Goal: Communication & Community: Share content

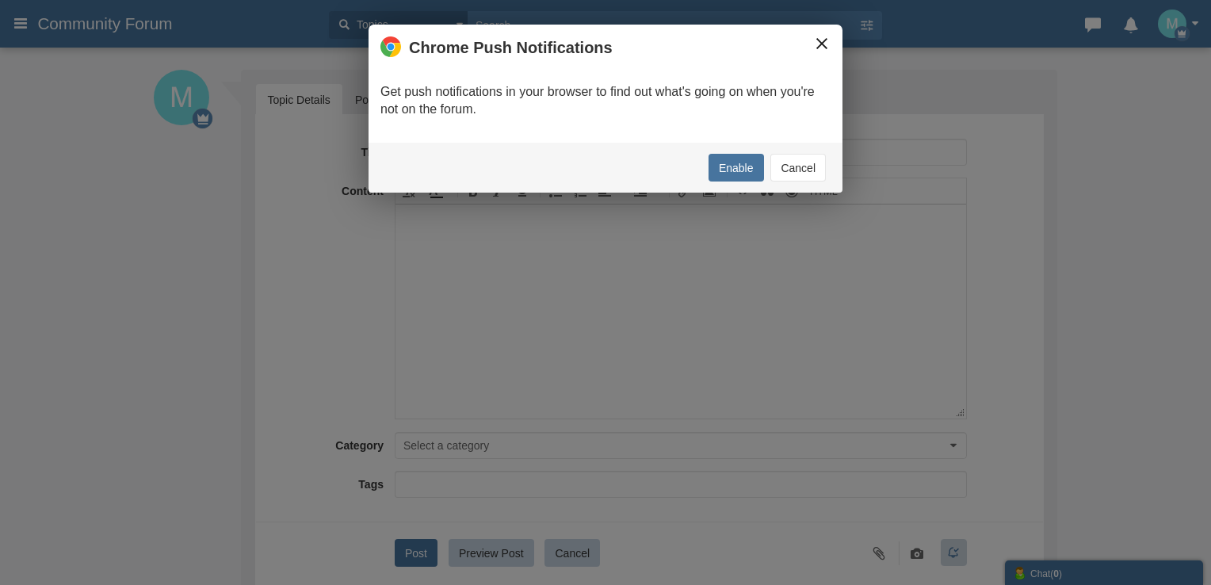
click at [816, 38] on button "×" at bounding box center [821, 43] width 17 height 17
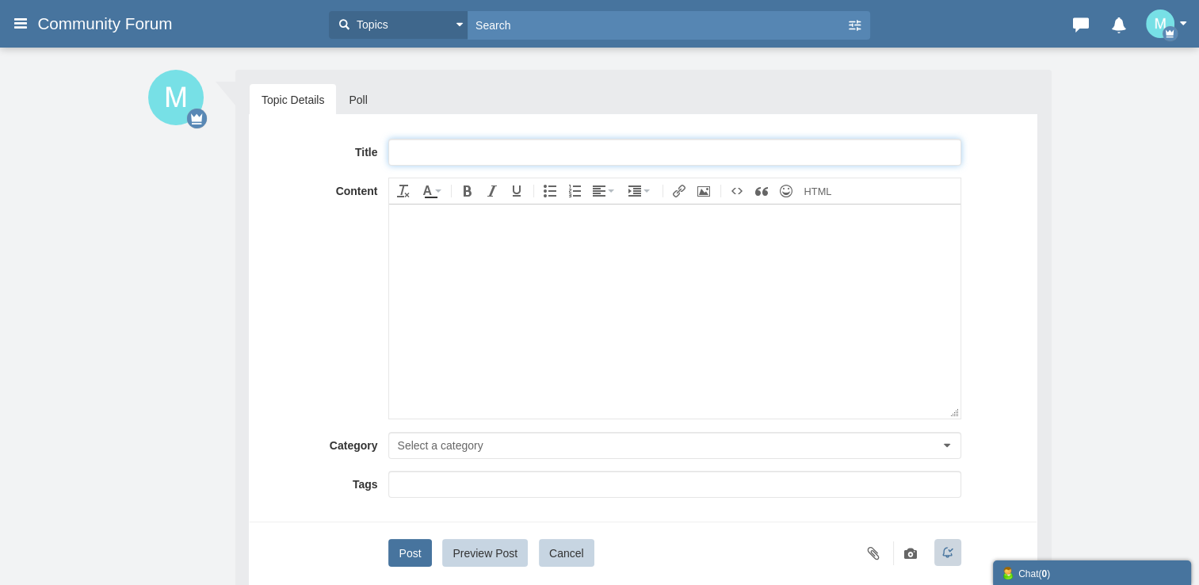
click at [456, 152] on input "text" at bounding box center [674, 152] width 572 height 27
click at [503, 151] on input "text" at bounding box center [674, 152] width 572 height 27
paste input "Full-™ List of Bellsouth Email Change® CUSTOMER© SERVICE℗ (Speak to Human 24/7 …"
drag, startPoint x: 499, startPoint y: 148, endPoint x: 469, endPoint y: 147, distance: 30.2
click at [469, 147] on input "Full-™ List of Bellsouth Email Change® CUSTOMER© SERVICE℗ (Speak to Human 24/7 …" at bounding box center [674, 152] width 572 height 27
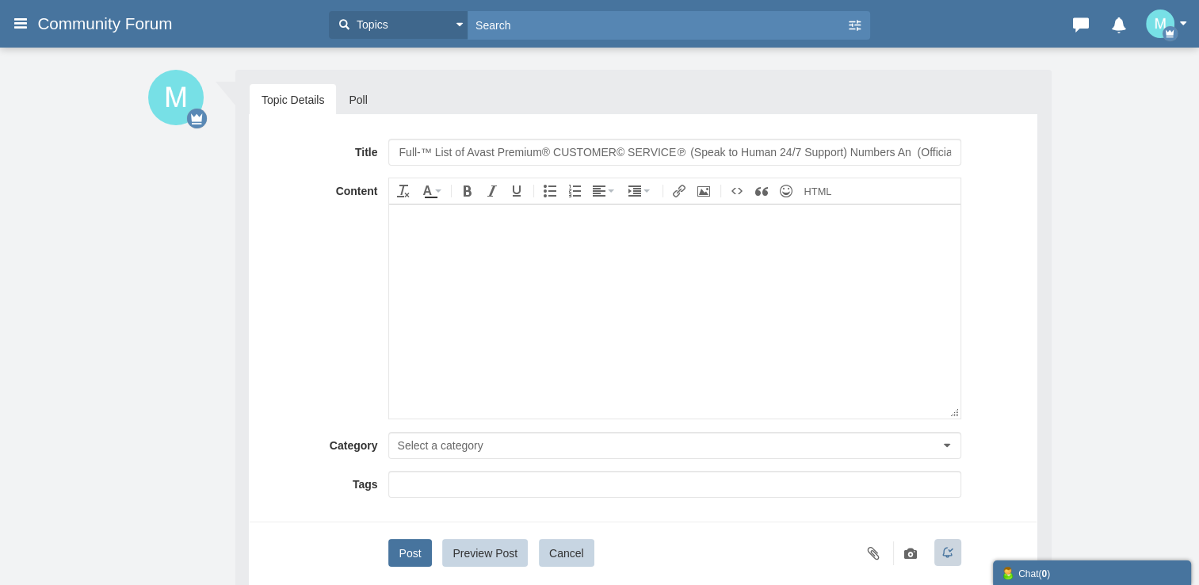
drag, startPoint x: 752, startPoint y: 273, endPoint x: 856, endPoint y: 254, distance: 105.5
click at [769, 273] on body at bounding box center [674, 311] width 571 height 214
click at [916, 147] on input "Full-™ List of Avast Premium® CUSTOMER© SERVICE℗ (Speak to Human 24/7 Support) …" at bounding box center [674, 152] width 572 height 27
type input "Full-™ List of Avast Premium® CUSTOMER© SERVICE℗ (Speak to Human 24/7 Support) …"
click at [879, 283] on body at bounding box center [674, 311] width 571 height 214
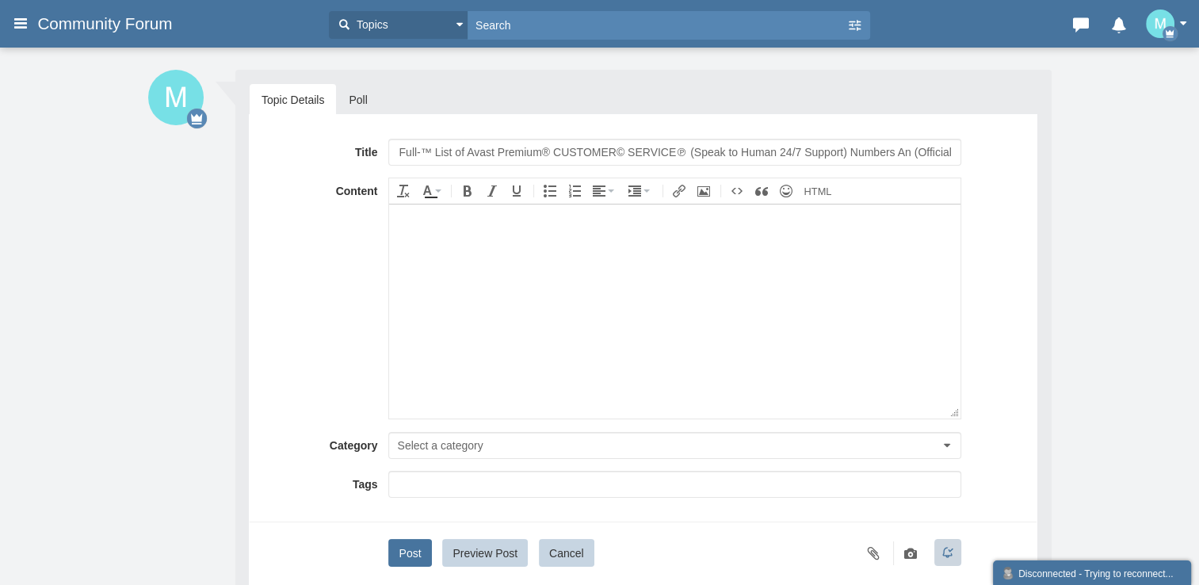
drag, startPoint x: 519, startPoint y: 241, endPoint x: 597, endPoint y: 387, distance: 165.2
click at [520, 243] on body at bounding box center [674, 311] width 571 height 214
click at [468, 263] on body at bounding box center [674, 311] width 571 height 214
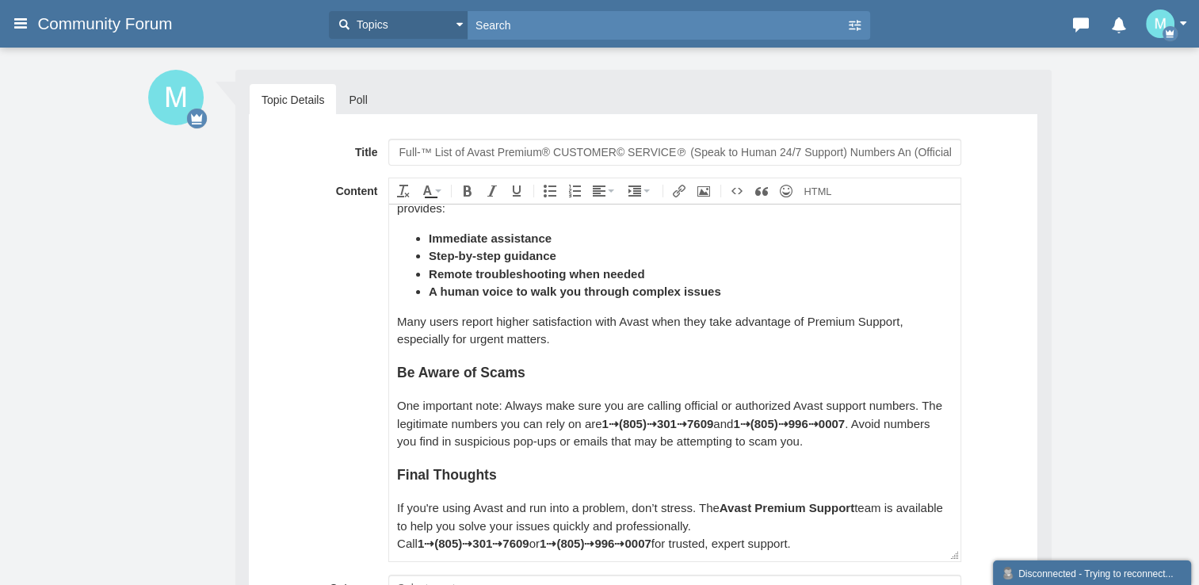
scroll to position [693, 0]
drag, startPoint x: 780, startPoint y: 437, endPoint x: 829, endPoint y: 441, distance: 49.2
click at [785, 437] on div "One important note: Always make sure you are calling official or authorized Ava…" at bounding box center [674, 424] width 555 height 54
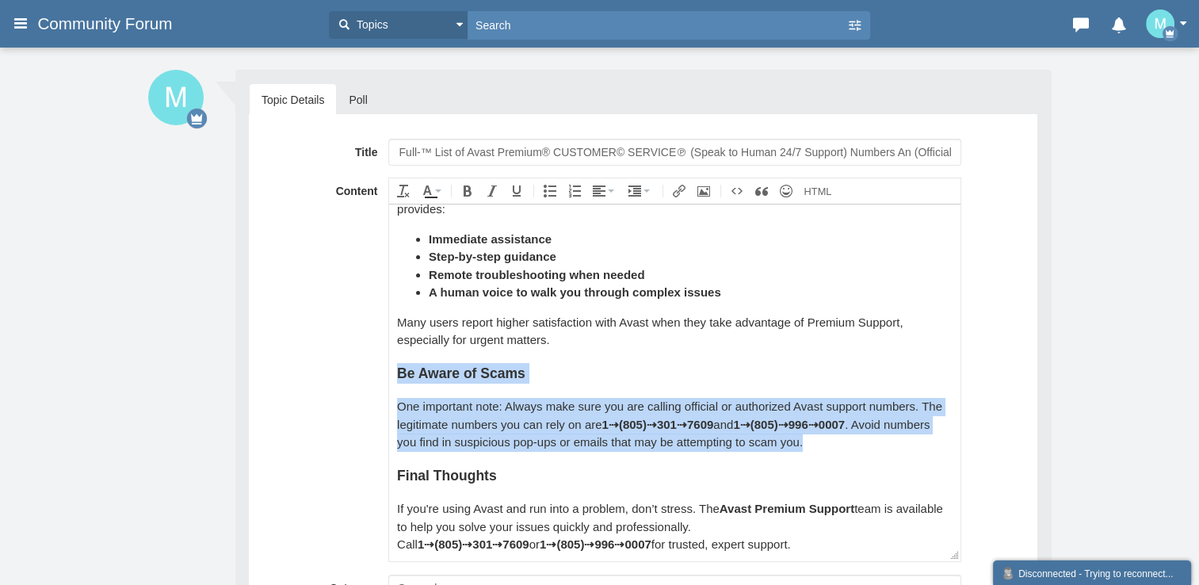
drag, startPoint x: 829, startPoint y: 441, endPoint x: 397, endPoint y: 373, distance: 437.1
click at [397, 373] on div "Avast Premium Support Number: Get Expert Help When You Need It Most Avast is a …" at bounding box center [674, 36] width 555 height 1034
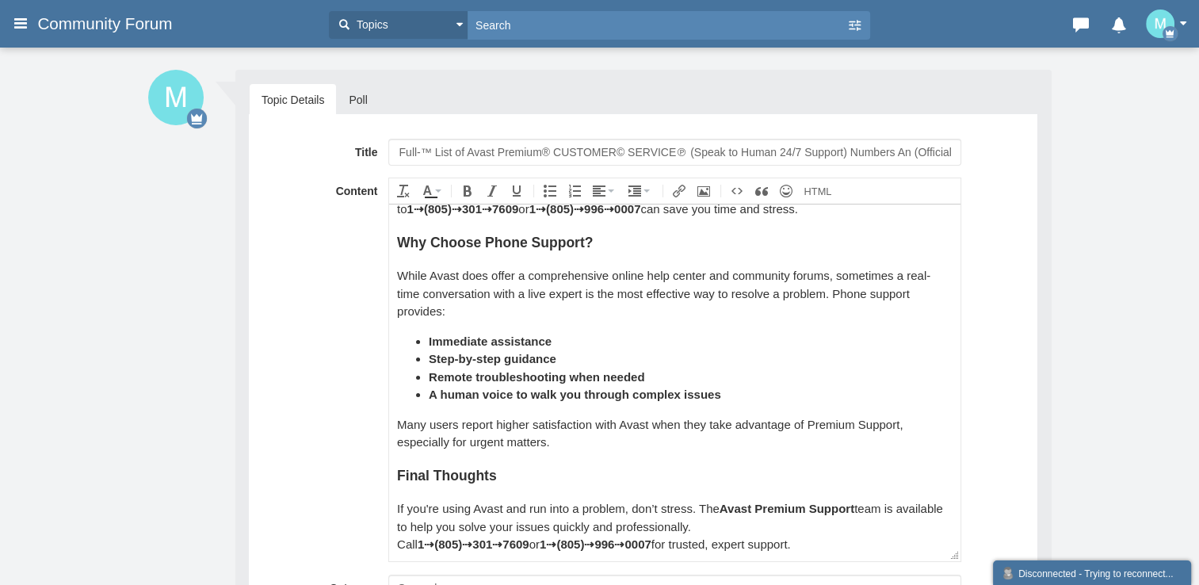
click at [768, 524] on div "If you're using Avast and run into a problem, don’t stress. The Avast Premium S…" at bounding box center [674, 526] width 555 height 54
click at [540, 542] on strong "1⇢(805)⇢996⇢0007" at bounding box center [596, 543] width 112 height 13
copy div "1⇢(805)⇢301⇢7609 or 1⇢(805)⇢996⇢0007"
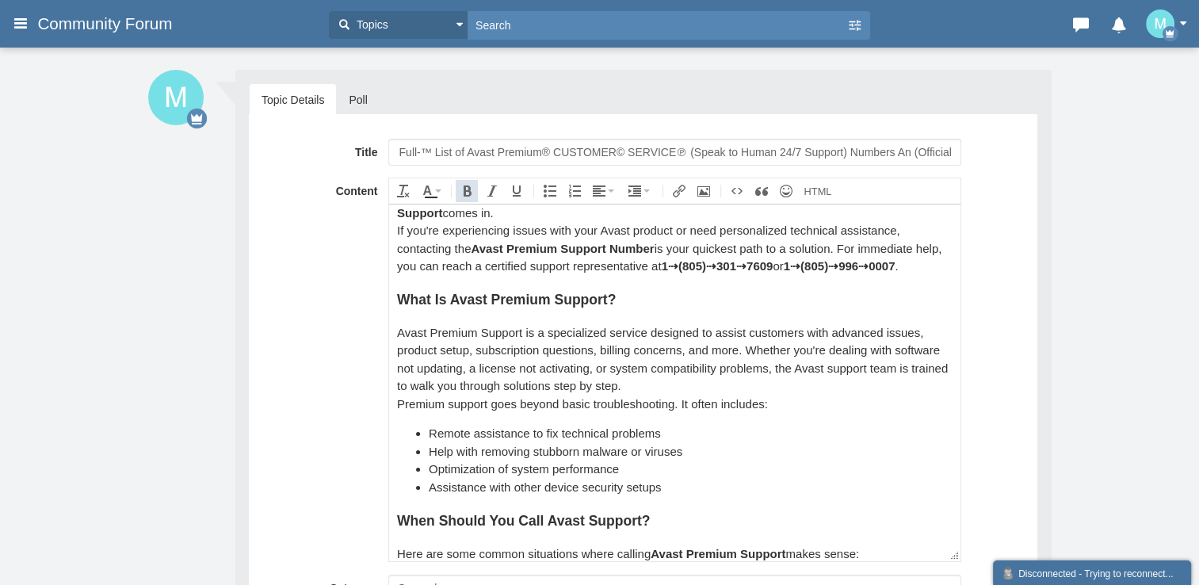
scroll to position [0, 0]
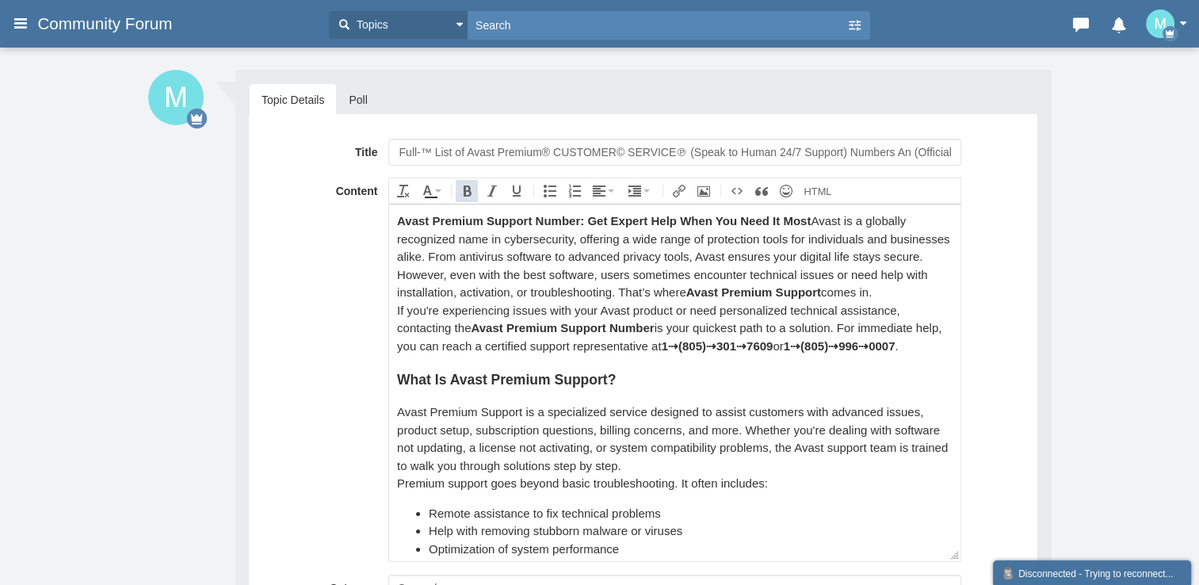
click at [575, 223] on strong "Avast Premium Support Number: Get Expert Help When You Need It Most" at bounding box center [604, 219] width 414 height 13
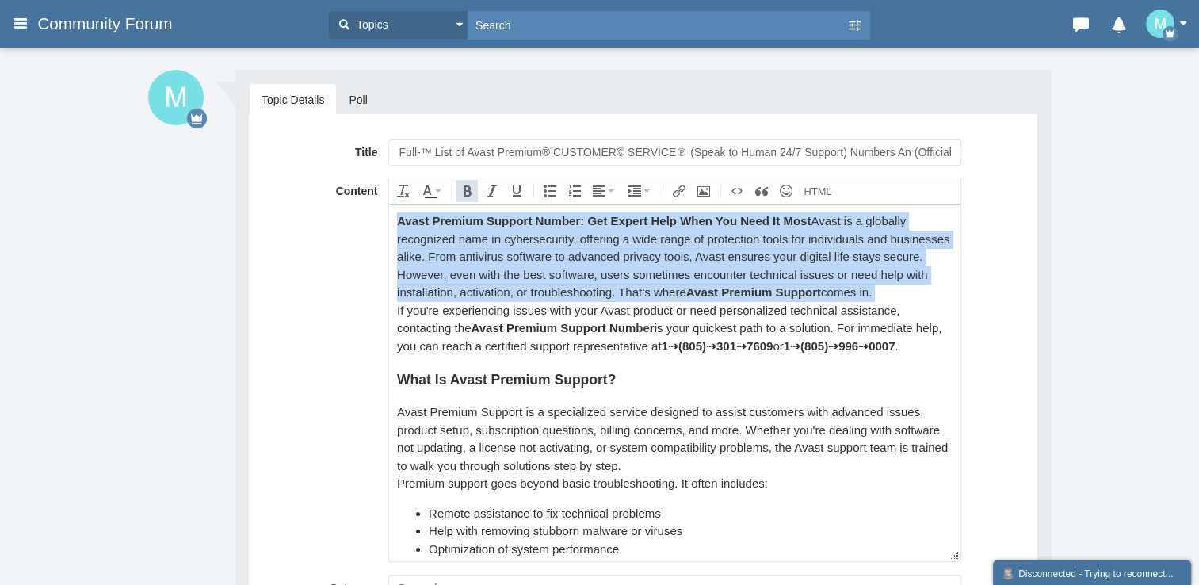
click at [575, 223] on strong "Avast Premium Support Number: Get Expert Help When You Need It Most" at bounding box center [604, 219] width 414 height 13
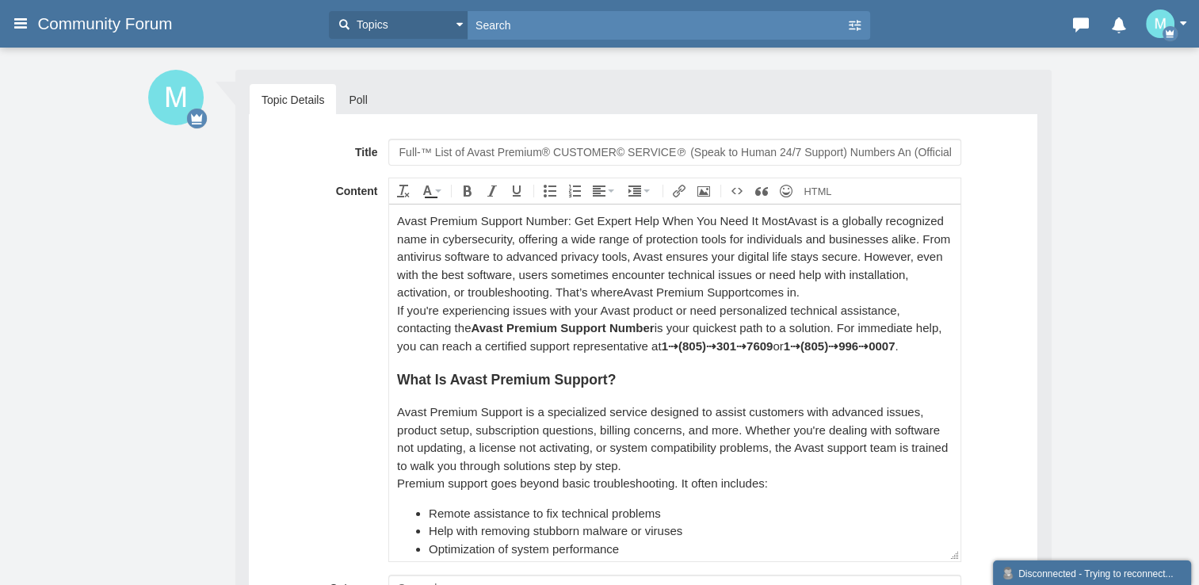
click at [468, 237] on div "Avast Premium Support Number: Get Expert Help When You Need It Most Avast is a …" at bounding box center [674, 257] width 555 height 90
click at [483, 220] on div "Avast Premium Support Number: Get Expert Help When You Need It Most Avast is a …" at bounding box center [674, 257] width 555 height 90
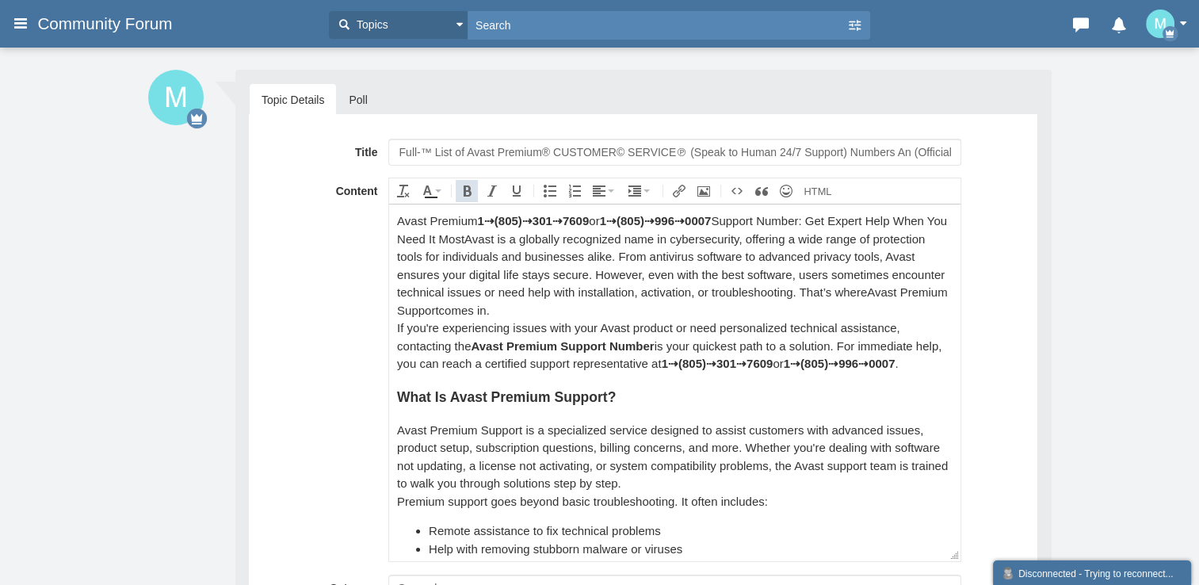
click at [589, 227] on strong "1⇢(805)⇢301⇢7609" at bounding box center [533, 219] width 112 height 13
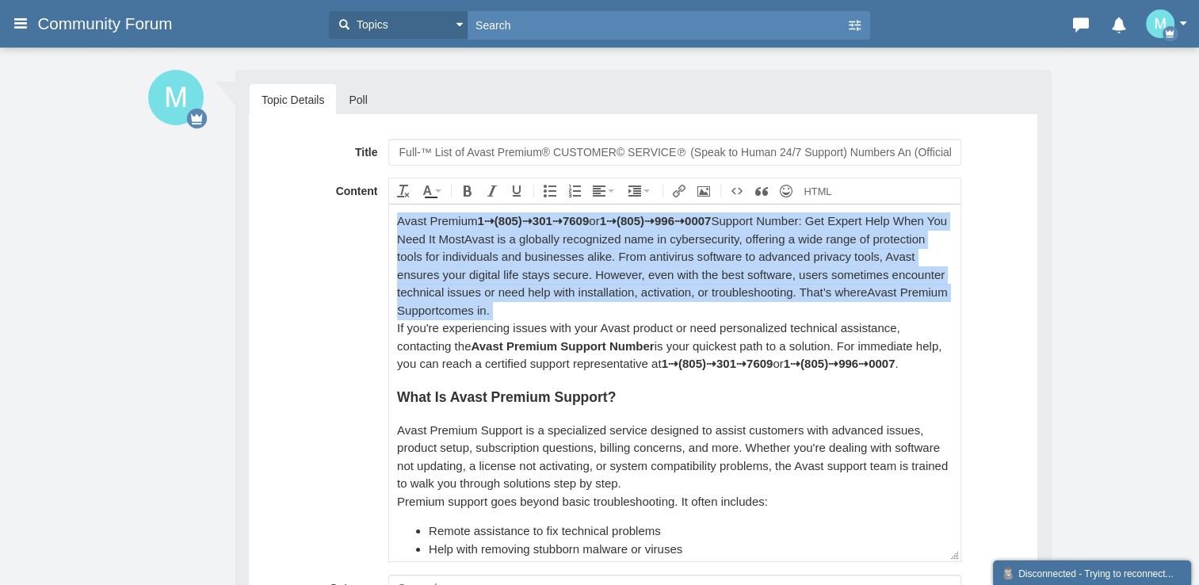
click at [589, 227] on strong "1⇢(805)⇢301⇢7609" at bounding box center [533, 219] width 112 height 13
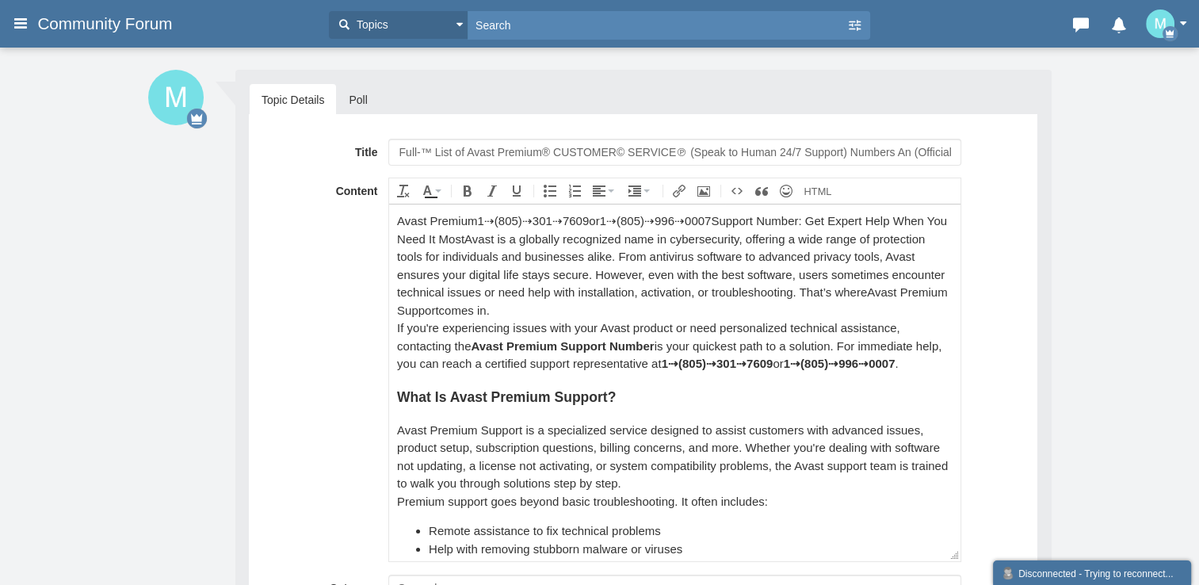
click at [590, 257] on div "Avast Premium 1⇢(805)⇢301⇢7609 or 1⇢(805)⇢996⇢0007 Support Number: Get Expert H…" at bounding box center [674, 265] width 555 height 107
click at [663, 346] on div "If you're experiencing issues with your Avast product or need personalized tech…" at bounding box center [674, 346] width 555 height 54
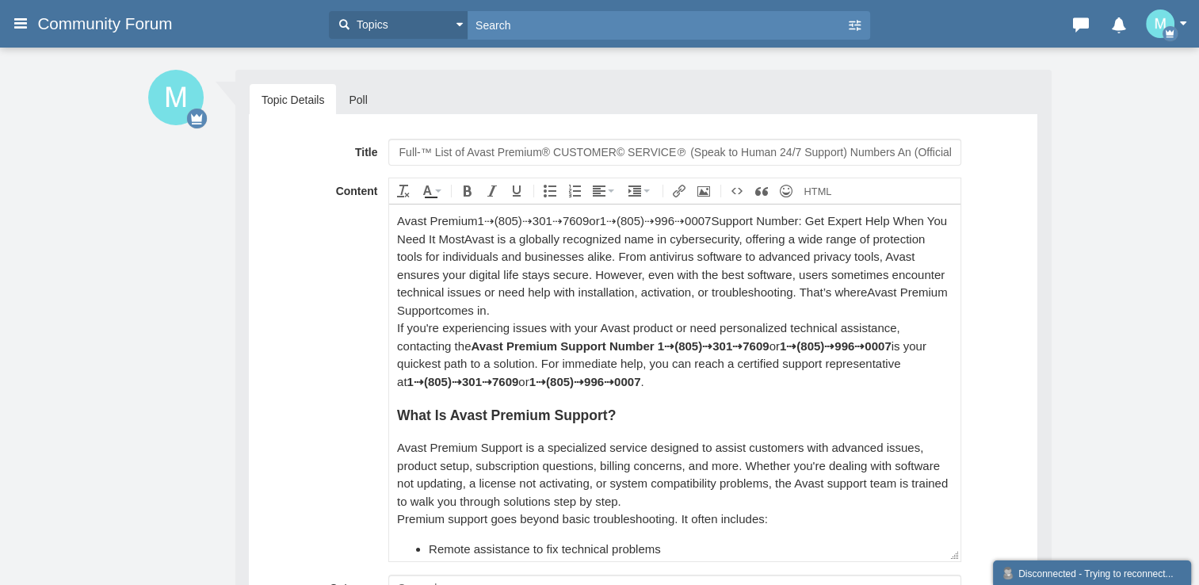
click at [398, 220] on div "Avast Premium 1⇢(805)⇢301⇢7609 or 1⇢(805)⇢996⇢0007 Support Number: Get Expert H…" at bounding box center [674, 265] width 555 height 107
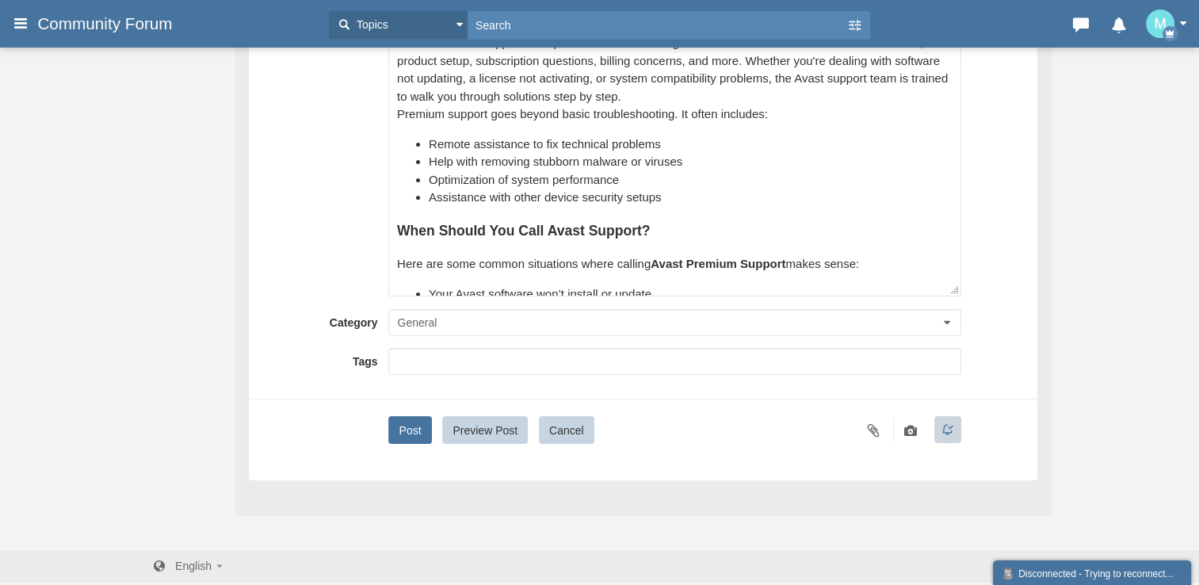
scroll to position [159, 0]
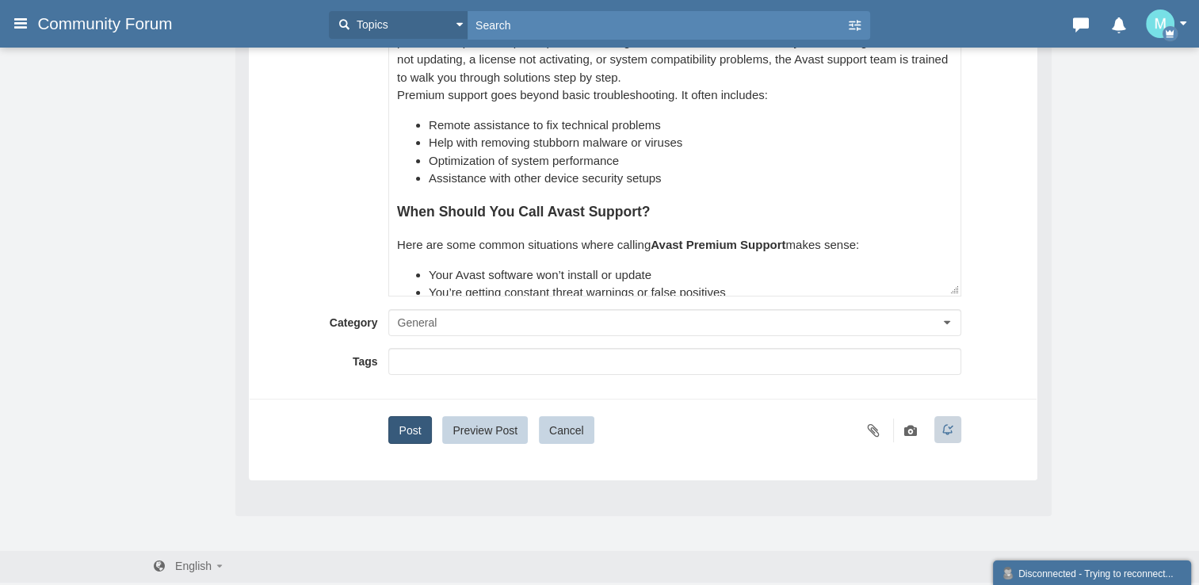
click at [419, 424] on button "Post" at bounding box center [409, 430] width 43 height 28
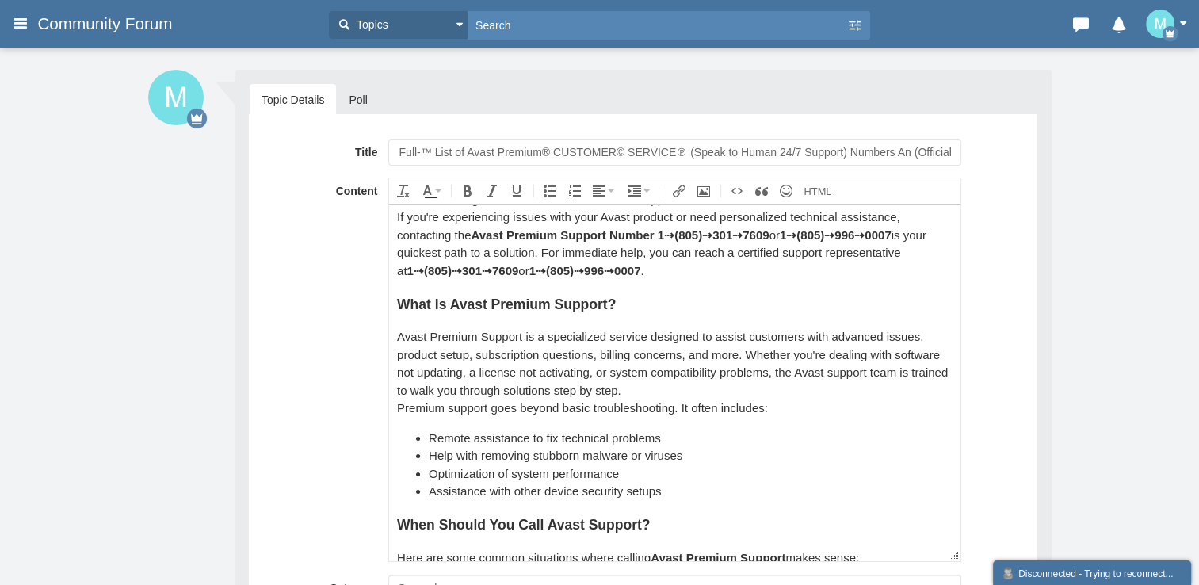
scroll to position [0, 0]
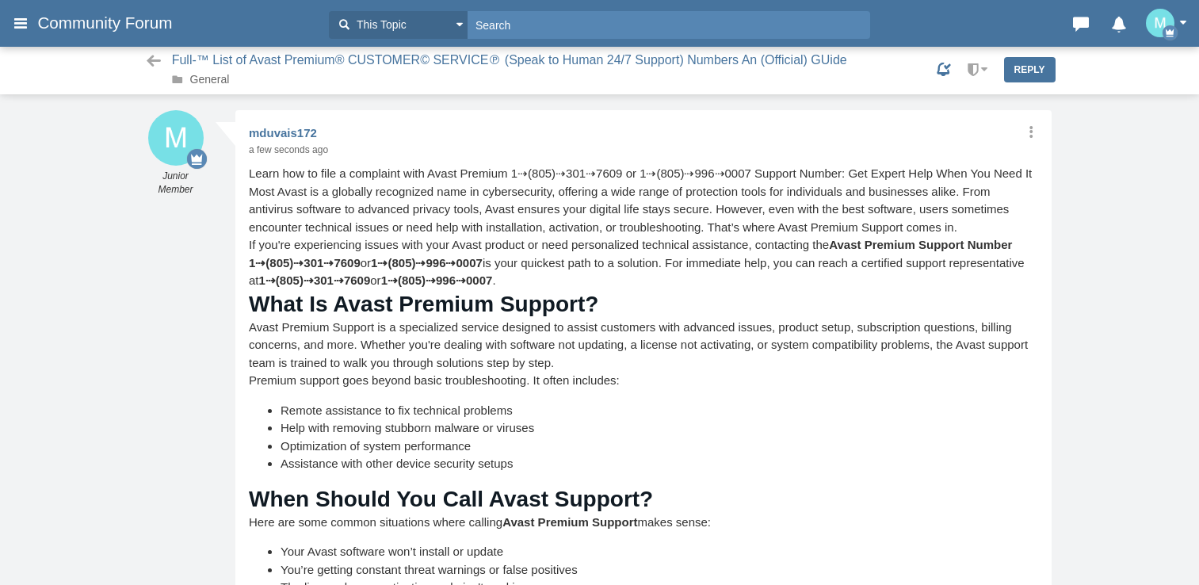
scroll to position [63, 0]
click at [209, 77] on link "General" at bounding box center [210, 80] width 40 height 13
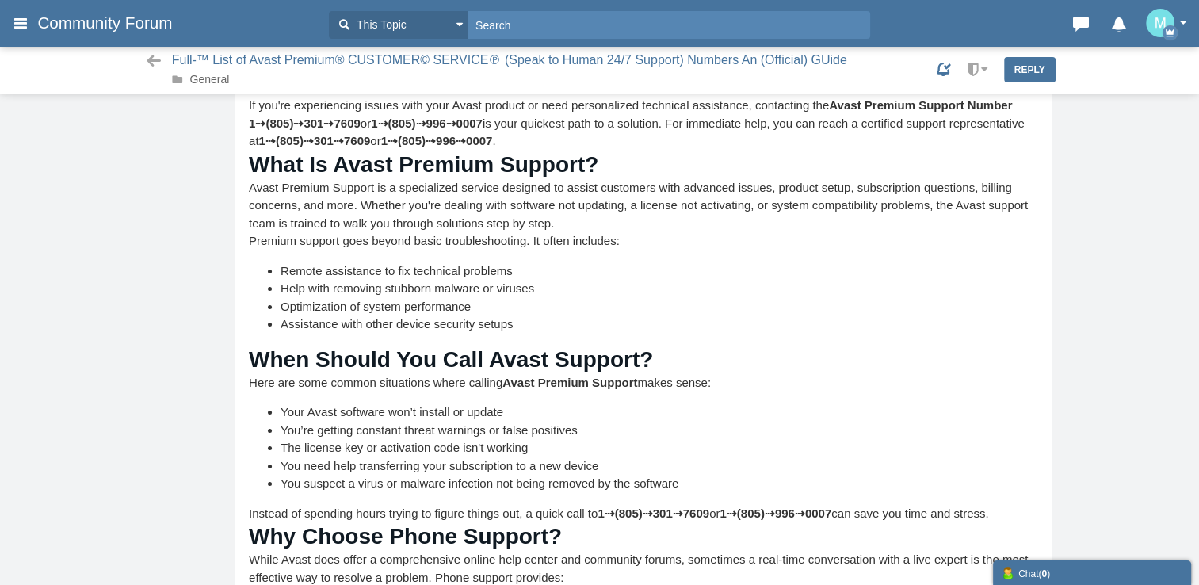
scroll to position [159, 0]
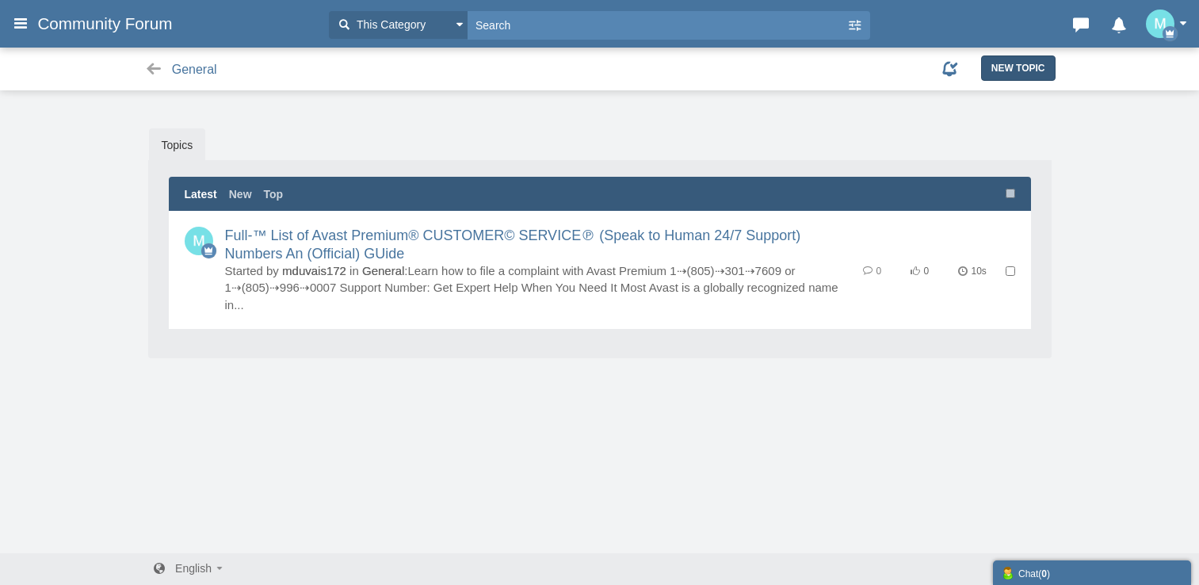
scroll to position [4, 0]
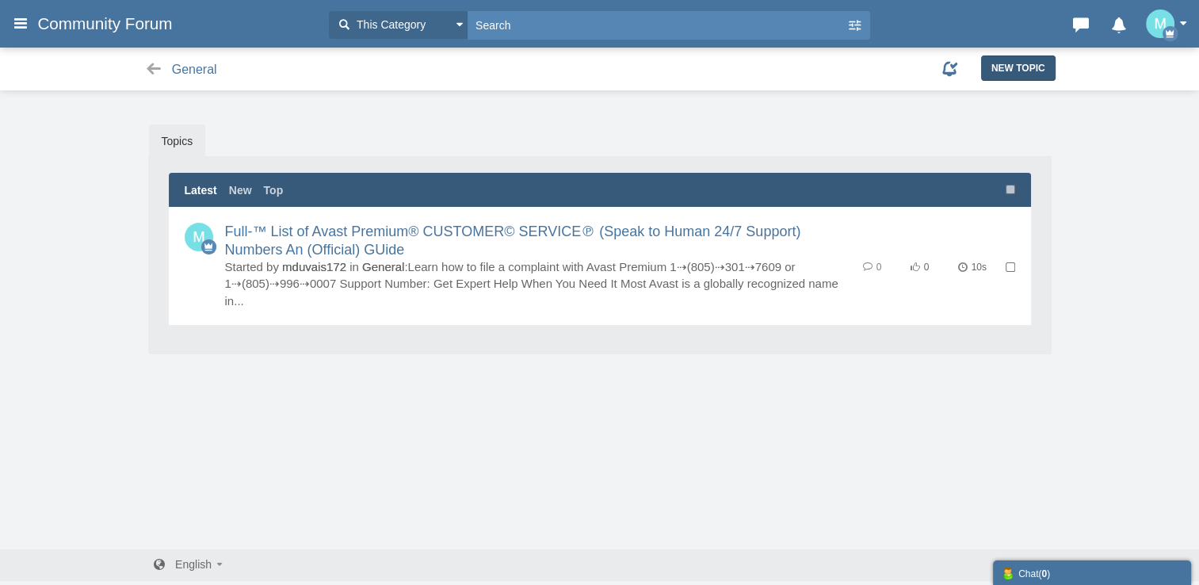
click at [1005, 67] on span "New Topic" at bounding box center [1018, 68] width 54 height 11
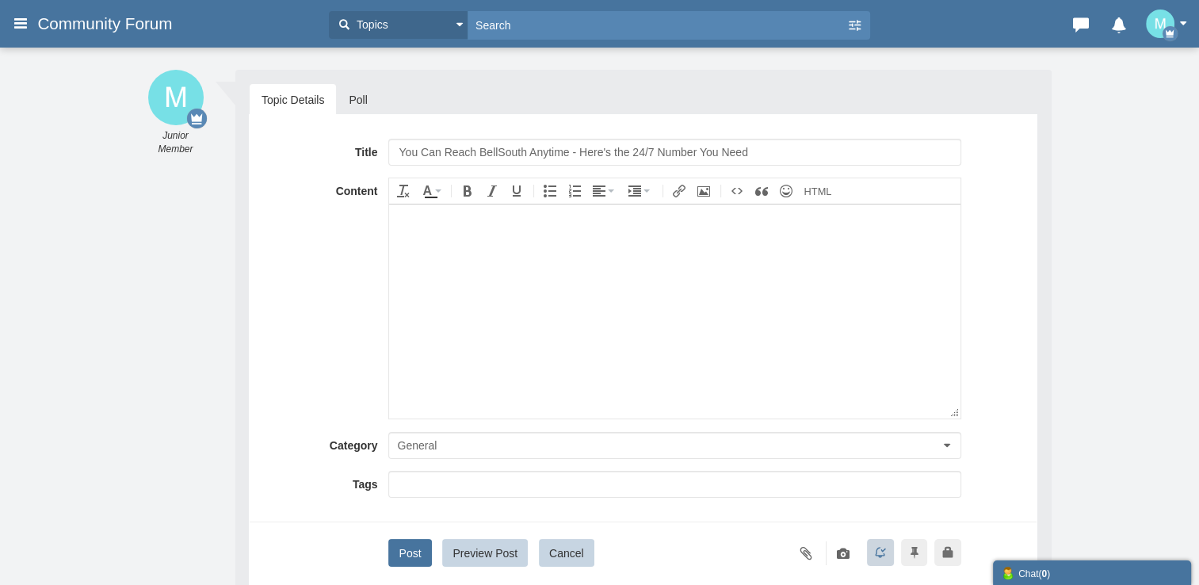
click at [510, 147] on input "You Can Reach BellSouth Anytime - Here's the 24/7 Number You Need" at bounding box center [674, 152] width 572 height 27
type input "You Can Reach AVAST Premium Anytime - Here's the 24/7 Number You Need"
click at [555, 317] on body at bounding box center [674, 311] width 571 height 214
click at [453, 278] on body at bounding box center [674, 311] width 571 height 214
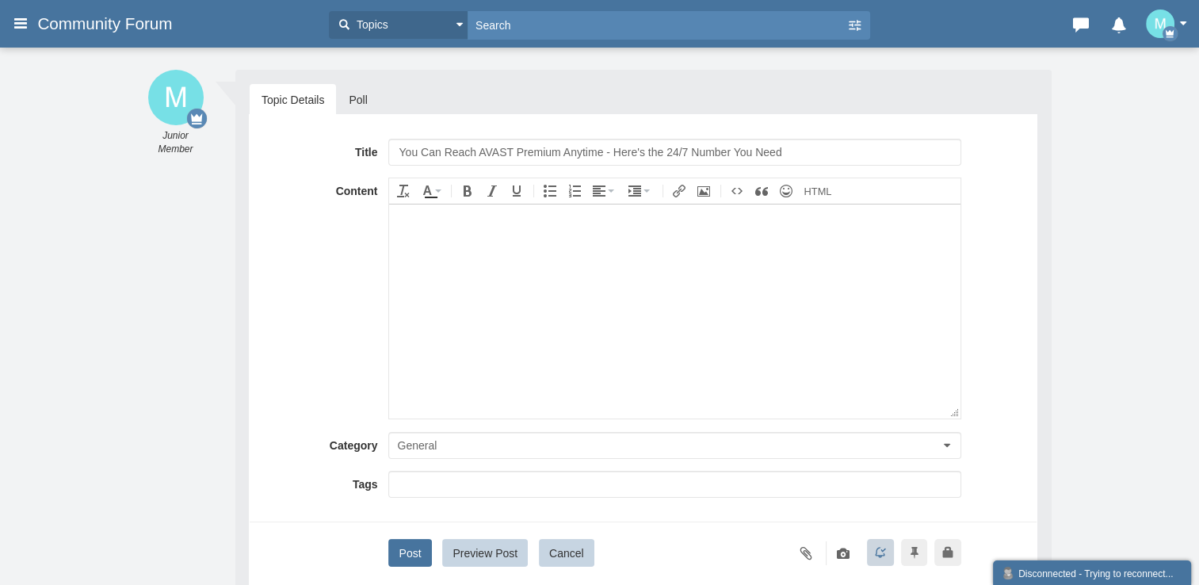
paste body
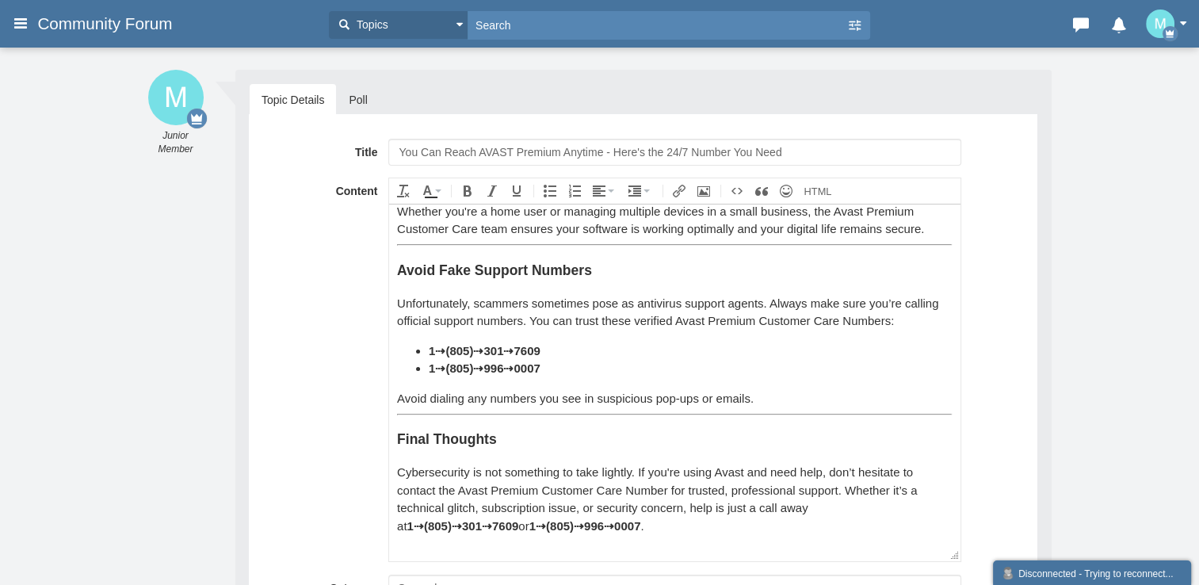
scroll to position [794, 0]
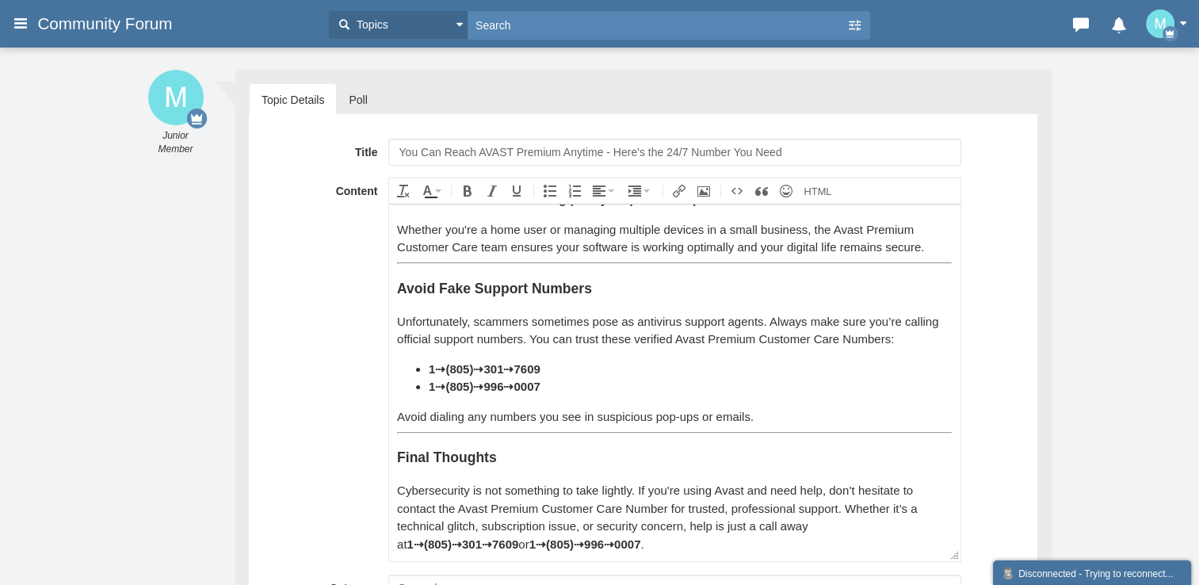
click at [521, 431] on hr at bounding box center [674, 432] width 555 height 2
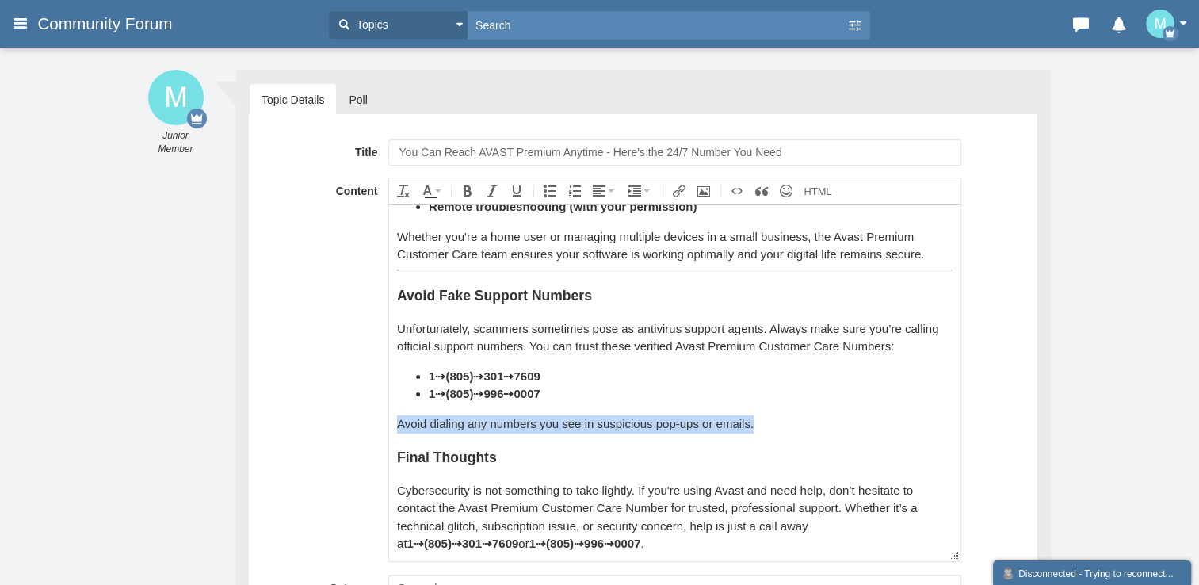
scroll to position [786, 0]
click at [455, 418] on div "Avoid dialing any numbers you see in suspicious pop-ups or emails." at bounding box center [674, 423] width 555 height 18
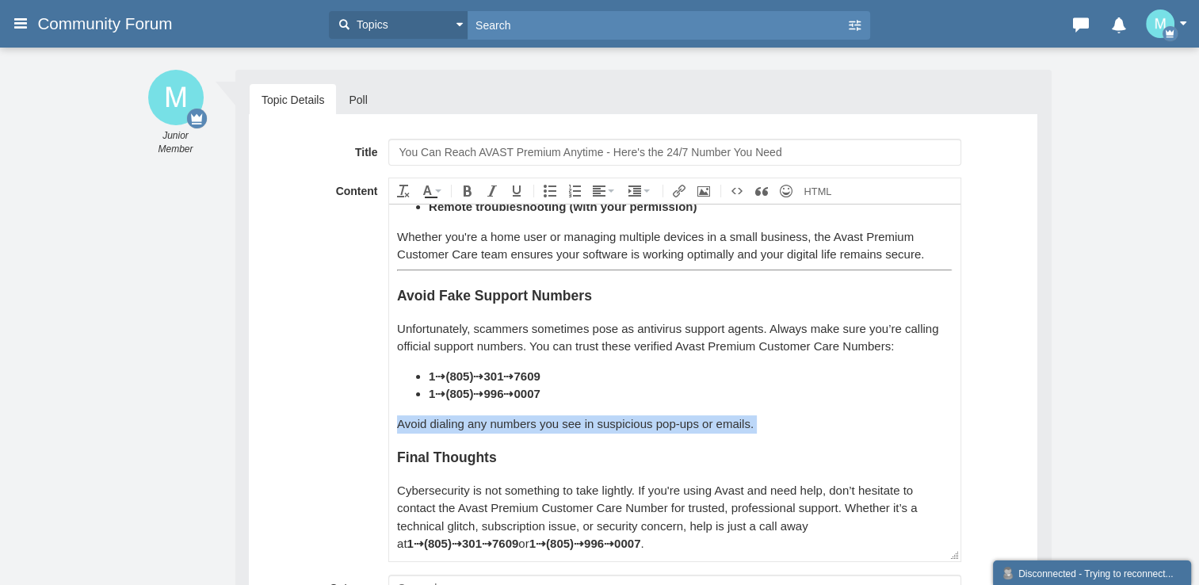
click at [455, 418] on div "Avoid dialing any numbers you see in suspicious pop-ups or emails." at bounding box center [674, 423] width 555 height 18
click at [566, 395] on div "1⇢(805)⇢996⇢0007" at bounding box center [690, 393] width 523 height 18
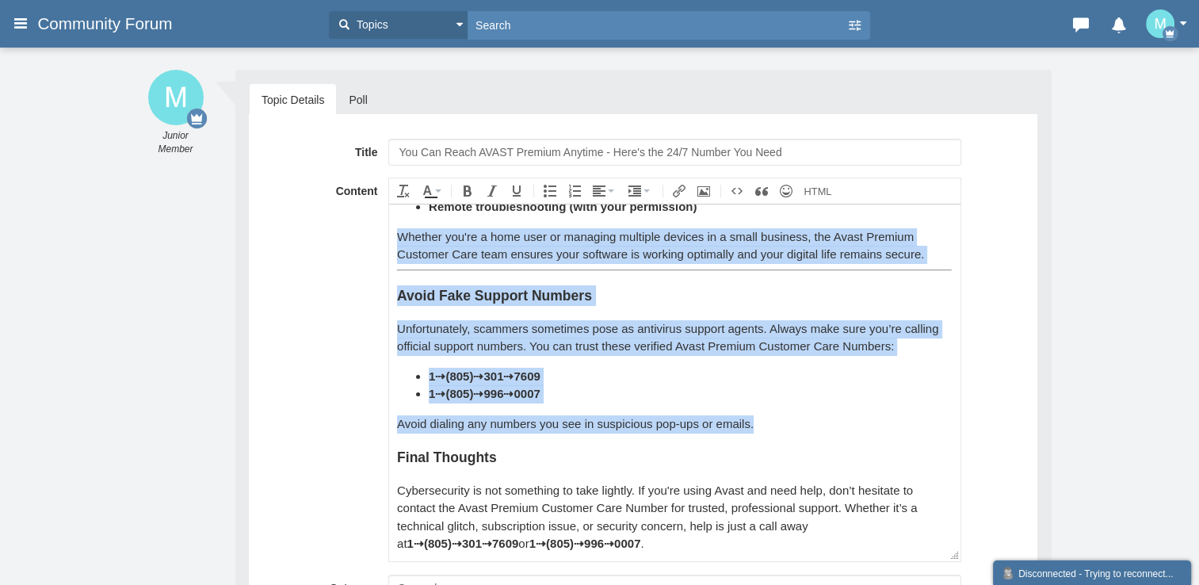
drag, startPoint x: 772, startPoint y: 424, endPoint x: 390, endPoint y: 271, distance: 411.5
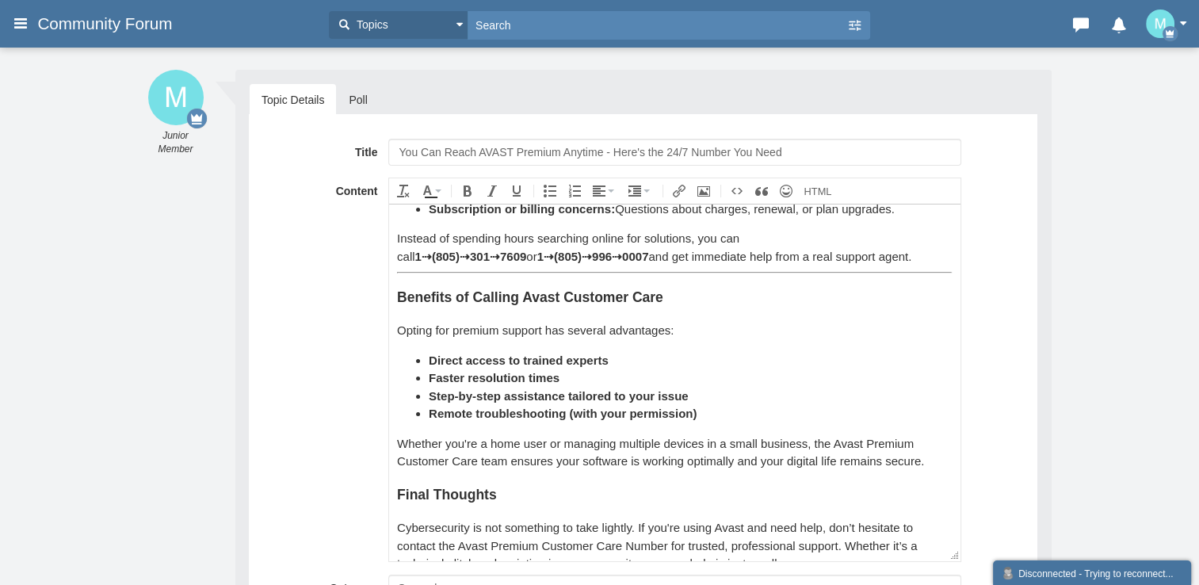
scroll to position [539, 0]
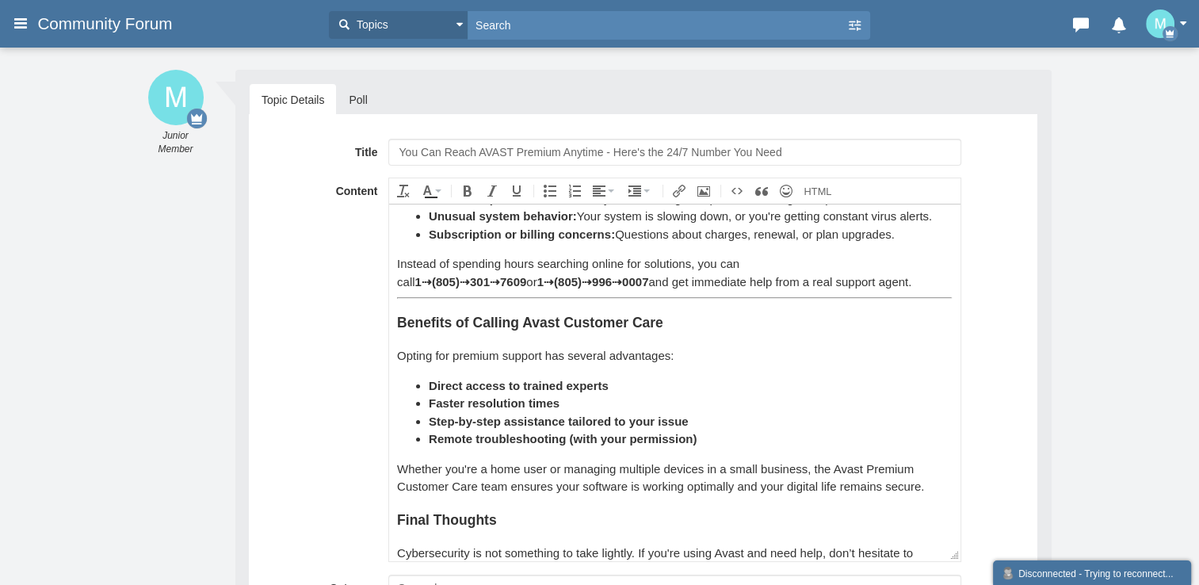
click at [434, 311] on div "In today’s world, digital threats are becoming increasingly sophisticated. From…" at bounding box center [674, 144] width 555 height 942
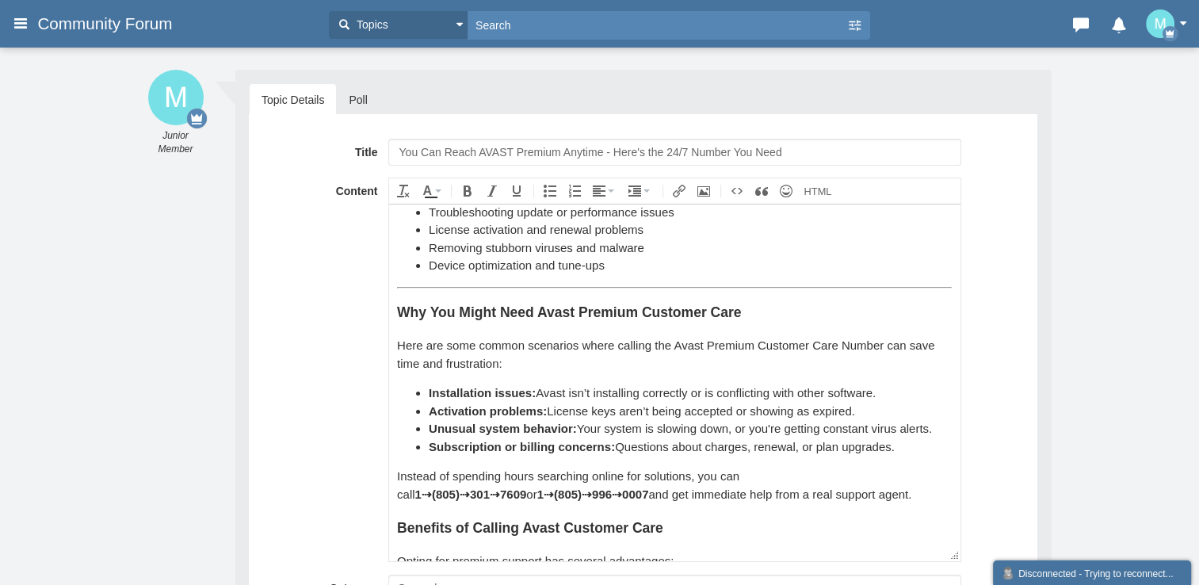
scroll to position [143, 0]
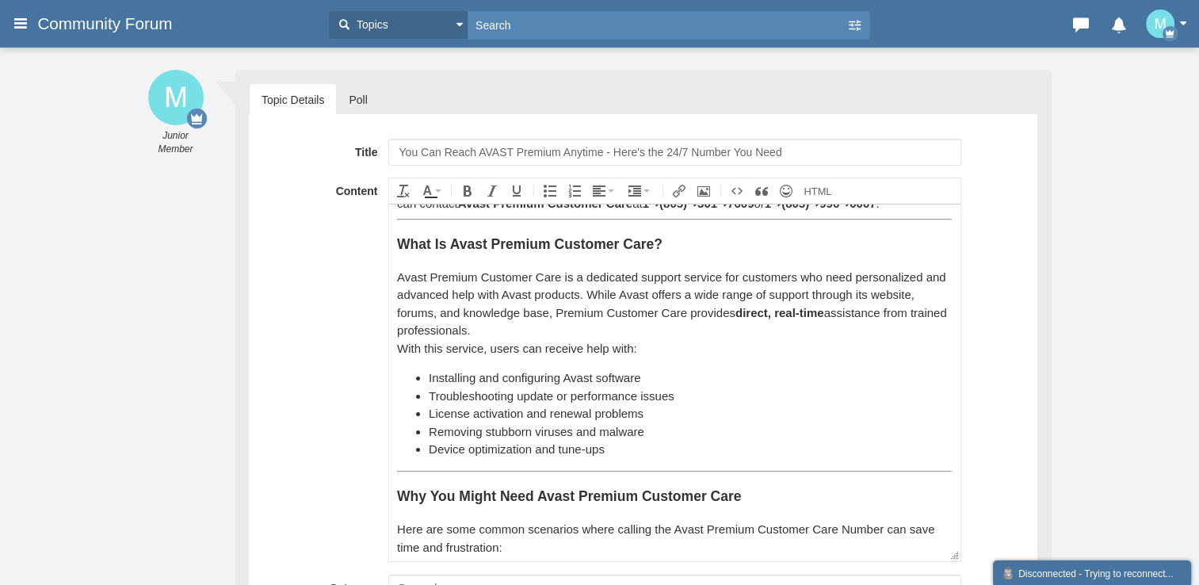
click at [399, 506] on h3 "Why You Might Need Avast Premium Customer Care" at bounding box center [674, 495] width 555 height 21
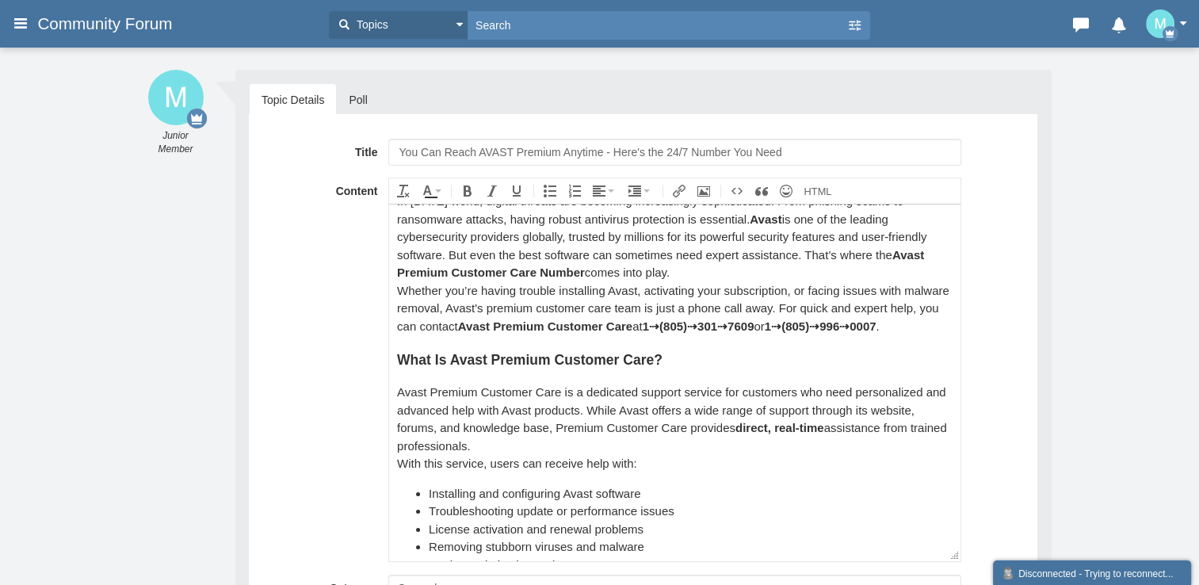
scroll to position [0, 0]
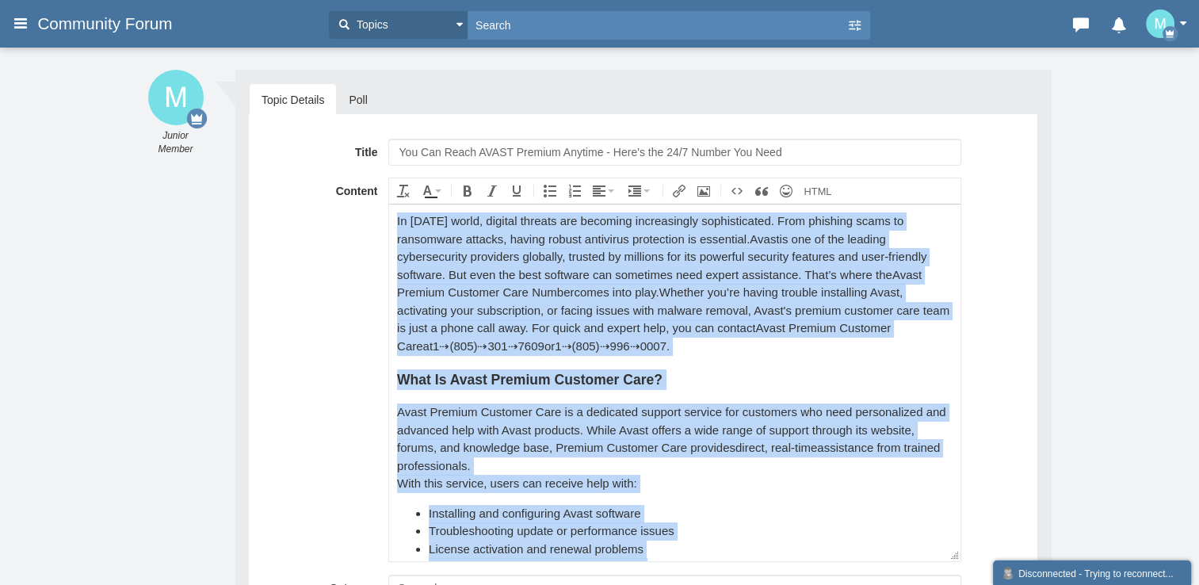
click at [595, 309] on div "In today’s world, digital threats are becoming increasingly sophisticated. From…" at bounding box center [674, 283] width 555 height 143
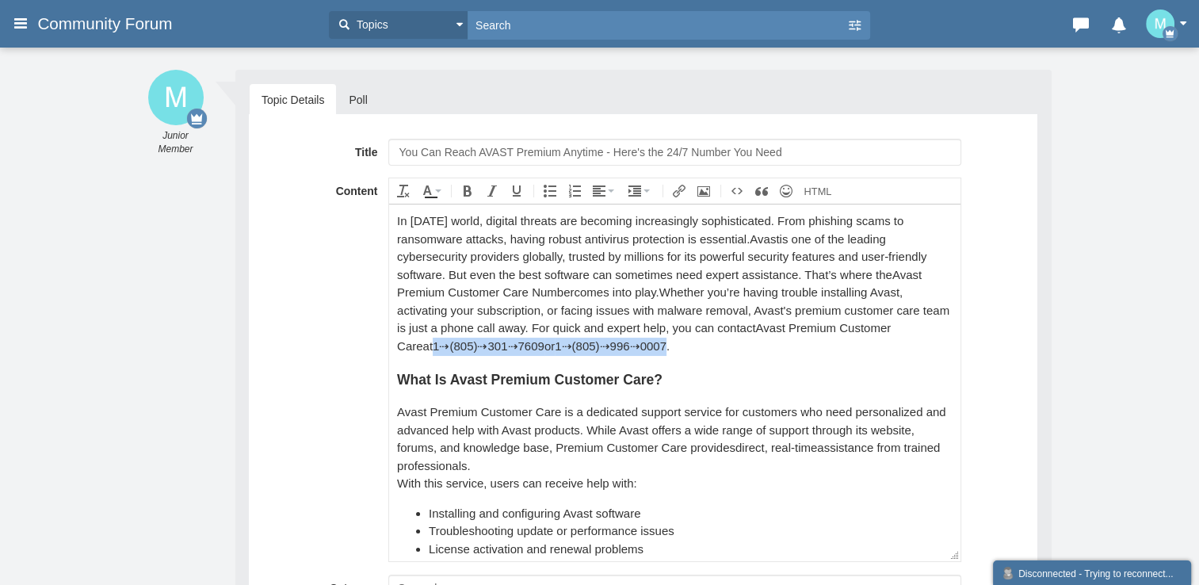
drag, startPoint x: 441, startPoint y: 345, endPoint x: 678, endPoint y: 340, distance: 237.0
click at [678, 340] on div "In today’s world, digital threats are becoming increasingly sophisticated. From…" at bounding box center [674, 283] width 555 height 143
copy div "1⇢(805)⇢301⇢7609 or 1⇢(805)⇢996⇢0007"
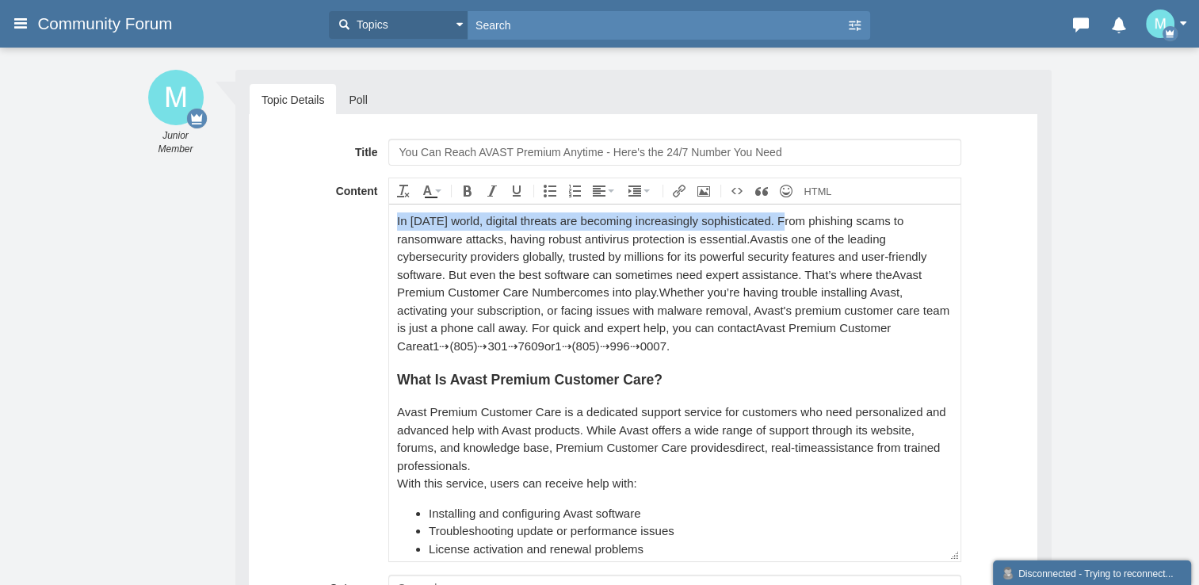
drag, startPoint x: 777, startPoint y: 218, endPoint x: 380, endPoint y: 220, distance: 397.1
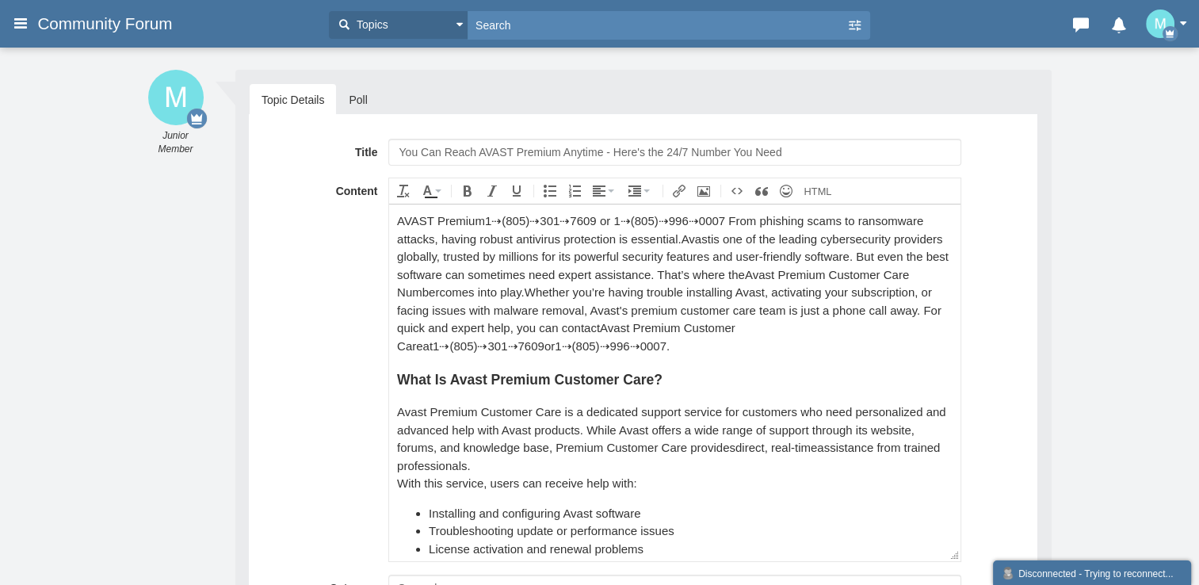
click at [397, 223] on div "AVAST Premium 1⇢(805)⇢301⇢7609 or 1⇢(805)⇢996⇢0007 From phishing scams to ranso…" at bounding box center [674, 283] width 555 height 143
click at [587, 295] on div "Learn how to file a complaint with AVAST Premium 1⇢(805)⇢301⇢7609 or 1⇢(805)⇢99…" at bounding box center [674, 283] width 555 height 143
drag, startPoint x: 668, startPoint y: 216, endPoint x: 778, endPoint y: 220, distance: 110.2
click at [778, 220] on div "Learn how to file a complaint with AVAST Premium 1⇢(805)⇢301⇢7609 or 1⇢(805)⇢99…" at bounding box center [674, 283] width 555 height 143
copy div "1⇢(805)⇢301⇢7609"
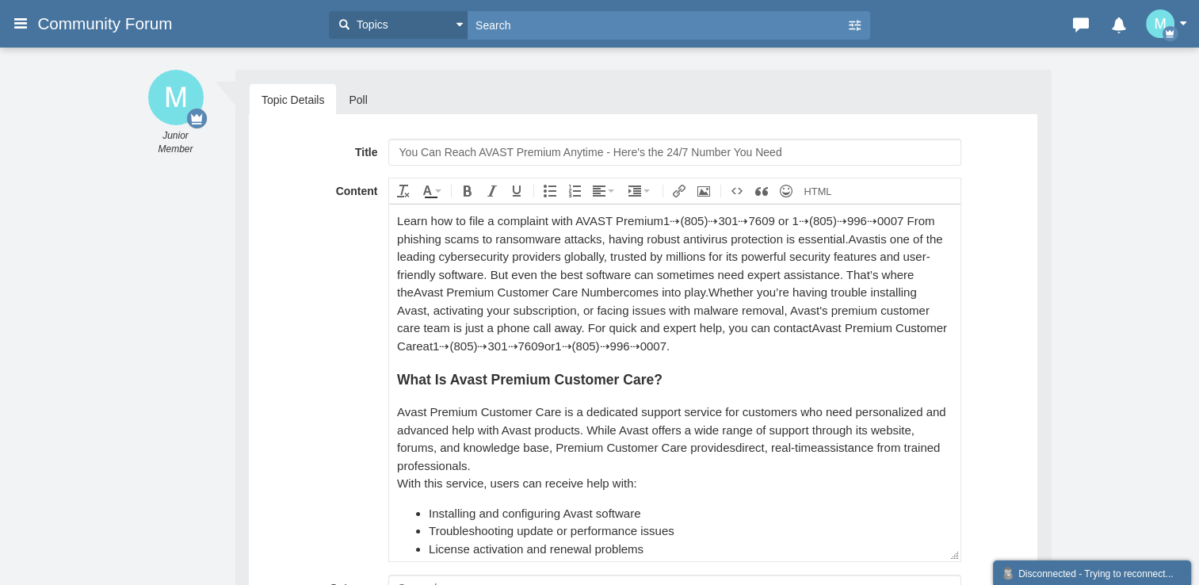
click at [630, 292] on div "Learn how to file a complaint with AVAST Premium 1⇢(805)⇢301⇢7609 or 1⇢(805)⇢99…" at bounding box center [674, 283] width 555 height 143
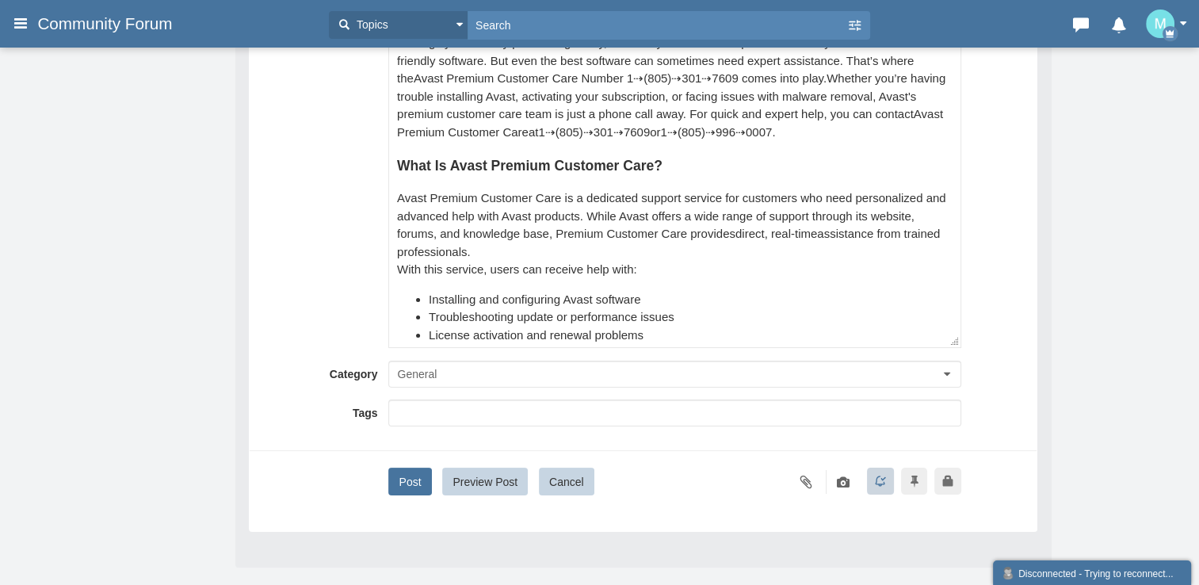
scroll to position [265, 0]
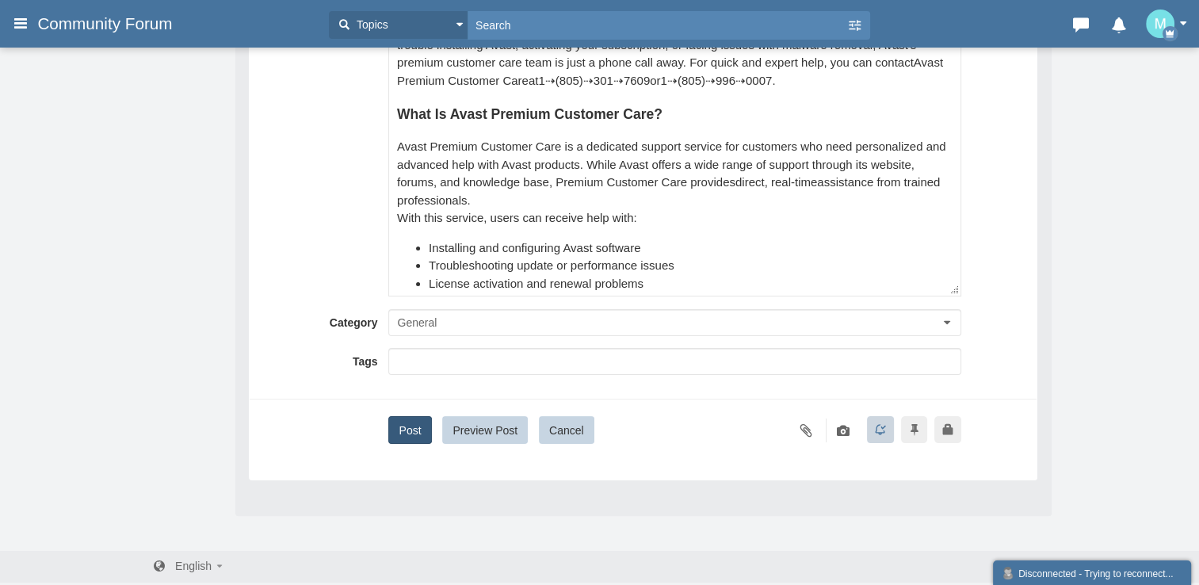
click at [396, 433] on button "Post" at bounding box center [409, 430] width 43 height 28
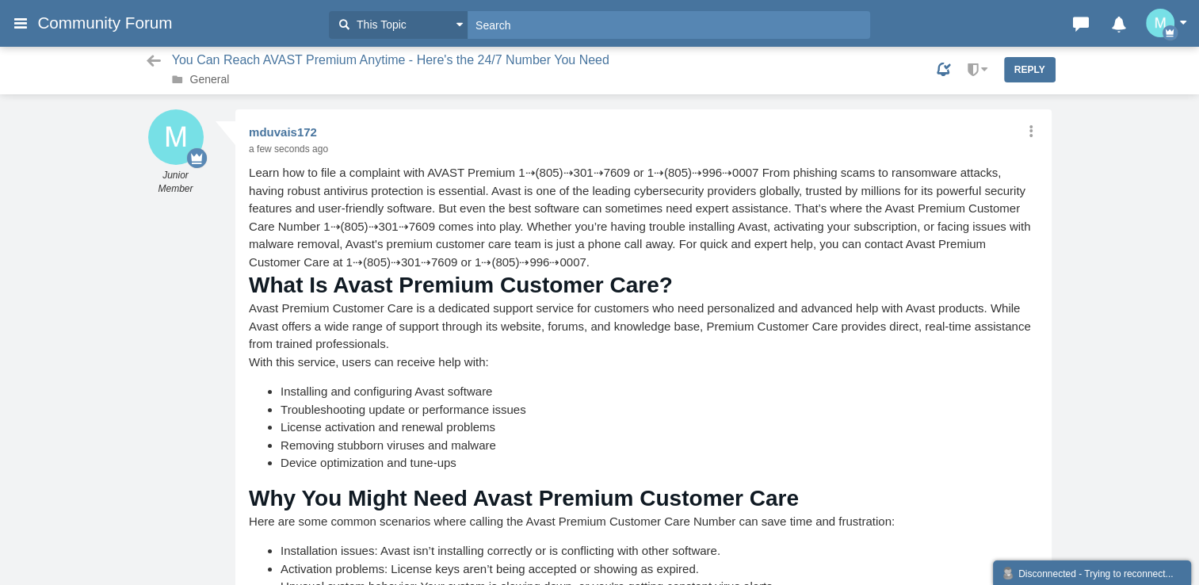
scroll to position [1, 0]
click at [222, 85] on link "General" at bounding box center [210, 79] width 40 height 13
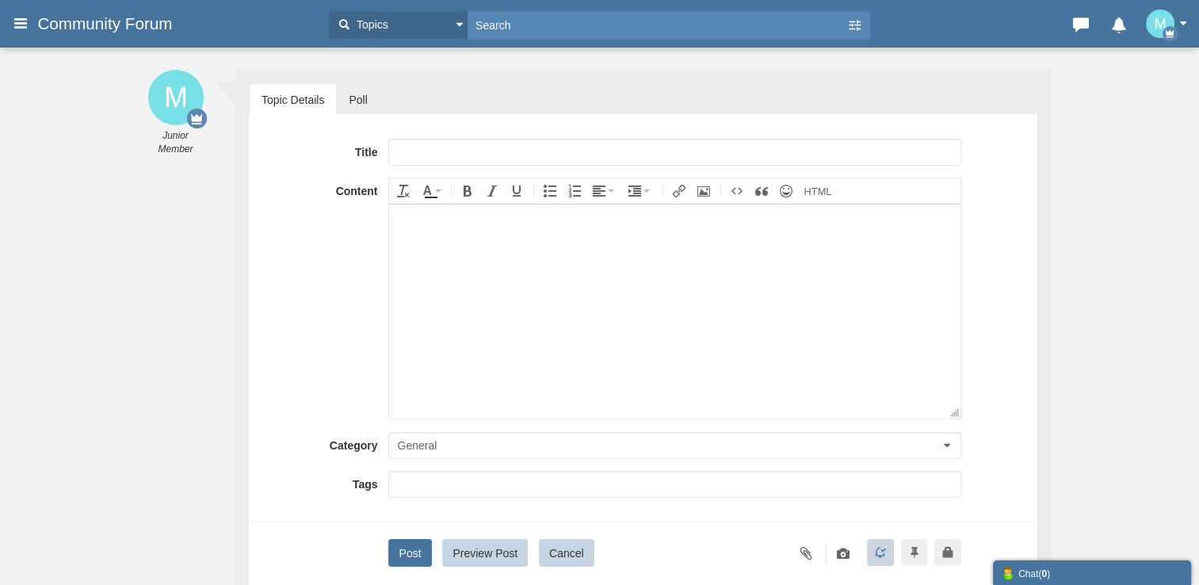
click at [507, 146] on input "text" at bounding box center [674, 152] width 572 height 27
click at [508, 146] on input "Complete Guide to QuickBooks Enterprise Support Number 24／7" at bounding box center [674, 152] width 572 height 27
click at [567, 151] on input "Complete Guide to QuickBooks Enterprise Support Number 24／7" at bounding box center [674, 152] width 572 height 27
click at [776, 152] on input "Complete Guide to Avast Premium Support Number 24／7" at bounding box center [674, 152] width 572 height 27
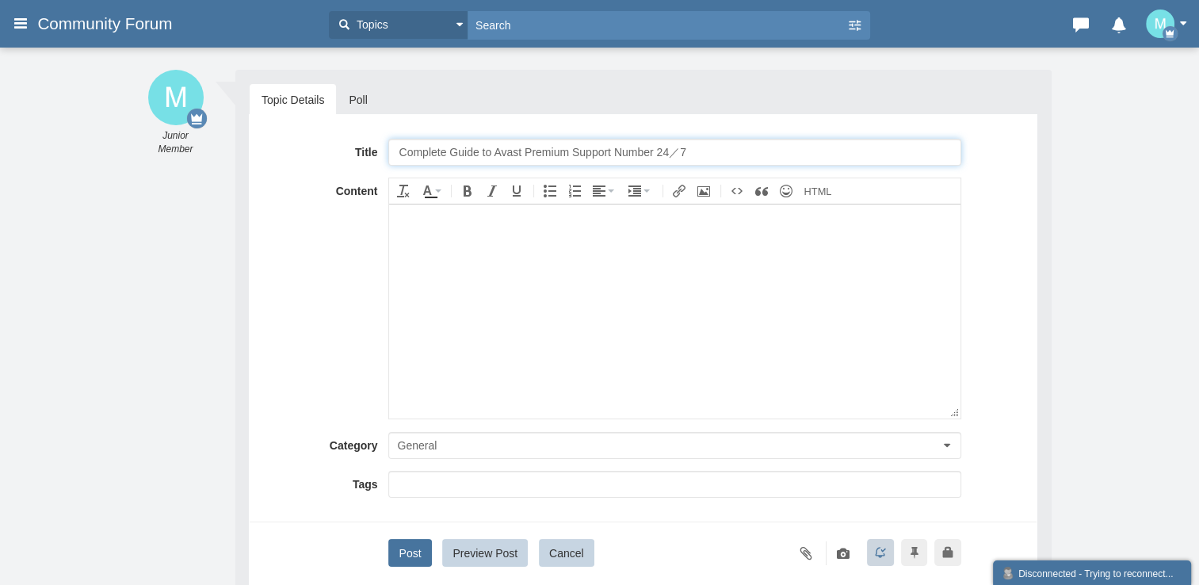
paste input "24x7 Live Person Support Numbers A Complete GUide"
click at [789, 151] on input "Complete Guide to Avast Premium Support Number 24／7 24x7 Live Person Support Nu…" at bounding box center [674, 152] width 572 height 27
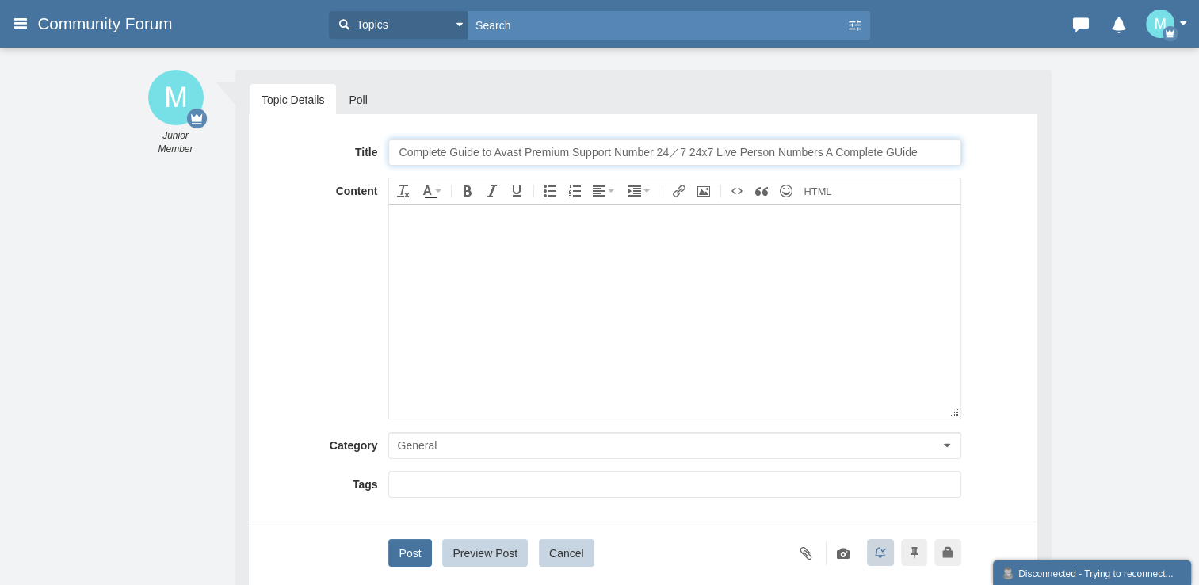
click at [789, 148] on input "Complete Guide to Avast Premium Support Number 24／7 24x7 Live Person Numbers A …" at bounding box center [674, 152] width 572 height 27
click at [637, 150] on input "Complete Guide to Avast Premium Support Number 24／7 24x7 Live Person Numbers A …" at bounding box center [674, 152] width 572 height 27
type input "Complete Guide to Avast Premium Support 24／7 24x7 Live Person Numbers A Complet…"
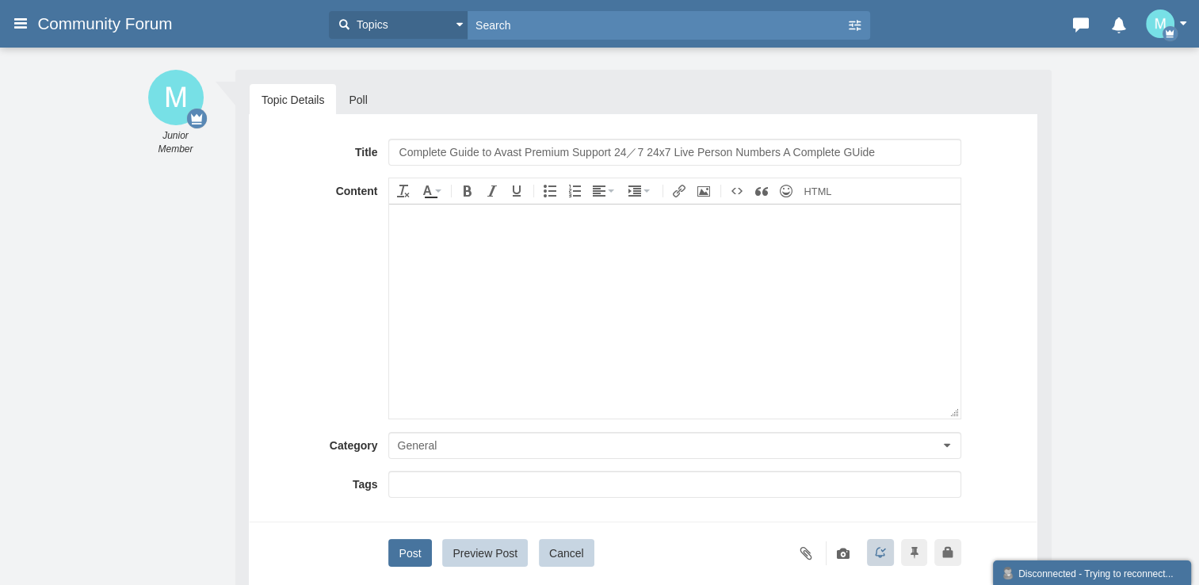
drag, startPoint x: 516, startPoint y: 263, endPoint x: 761, endPoint y: 607, distance: 422.2
click at [516, 263] on body at bounding box center [674, 311] width 571 height 214
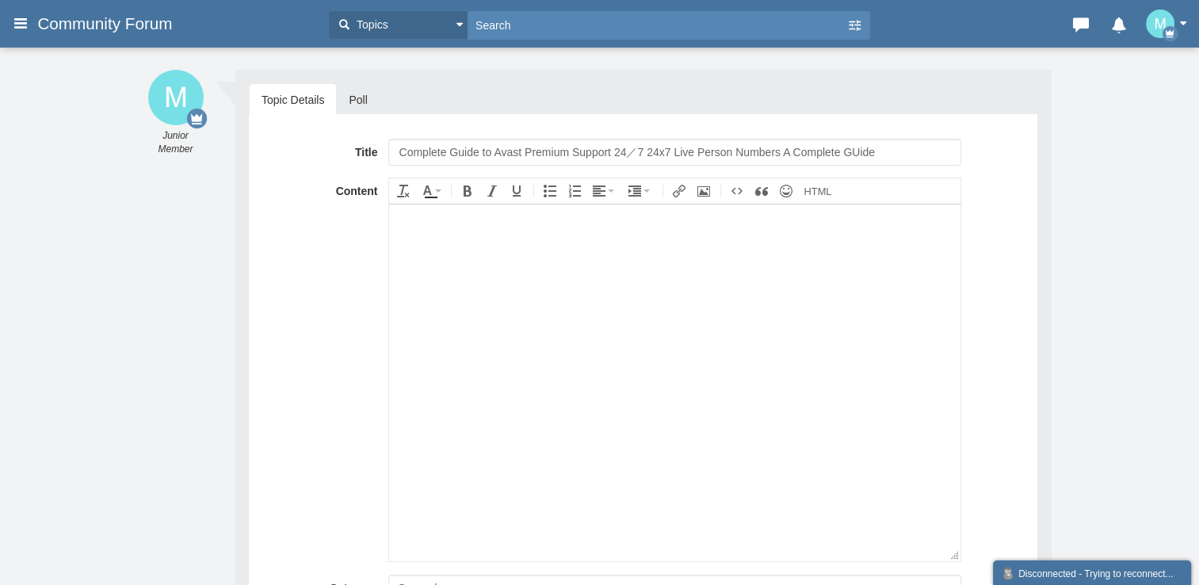
scroll to position [889, 0]
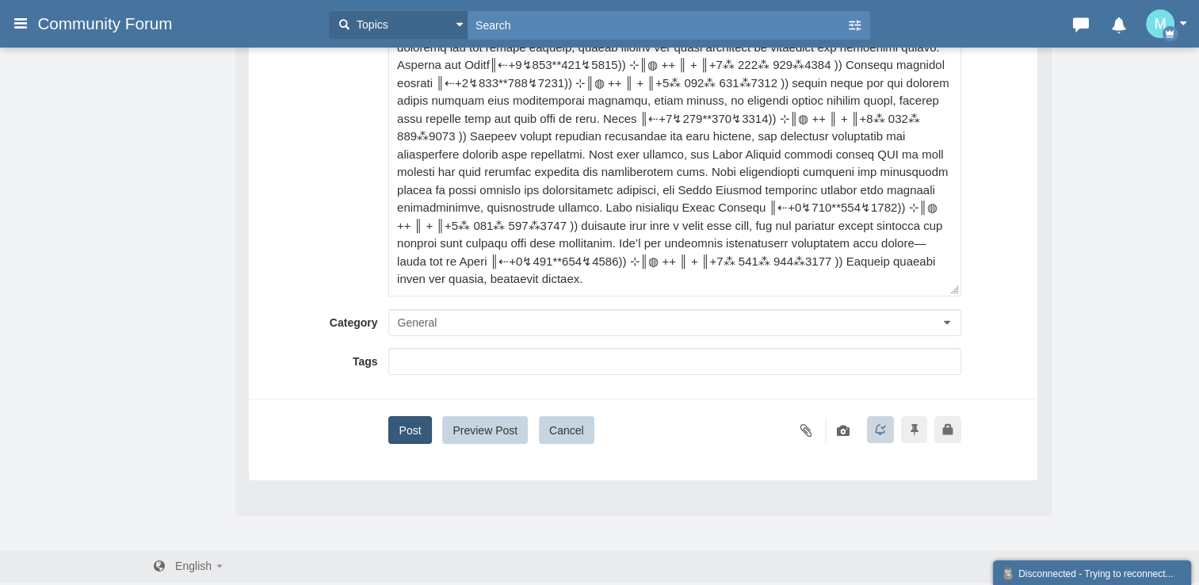
click at [414, 427] on button "Post" at bounding box center [409, 430] width 43 height 28
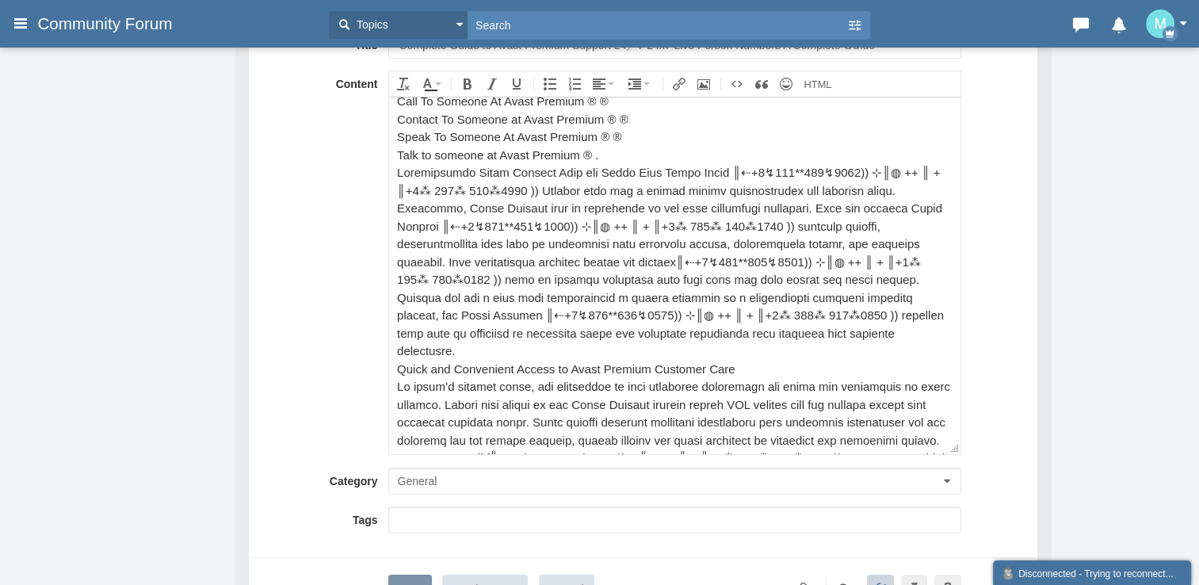
scroll to position [651, 0]
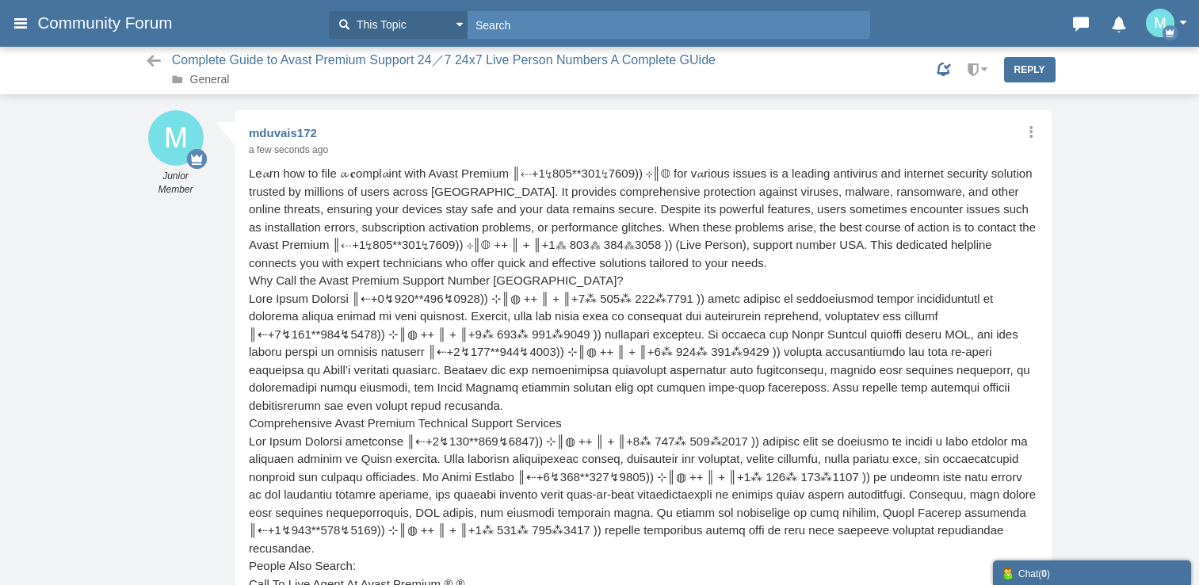
scroll to position [4, 0]
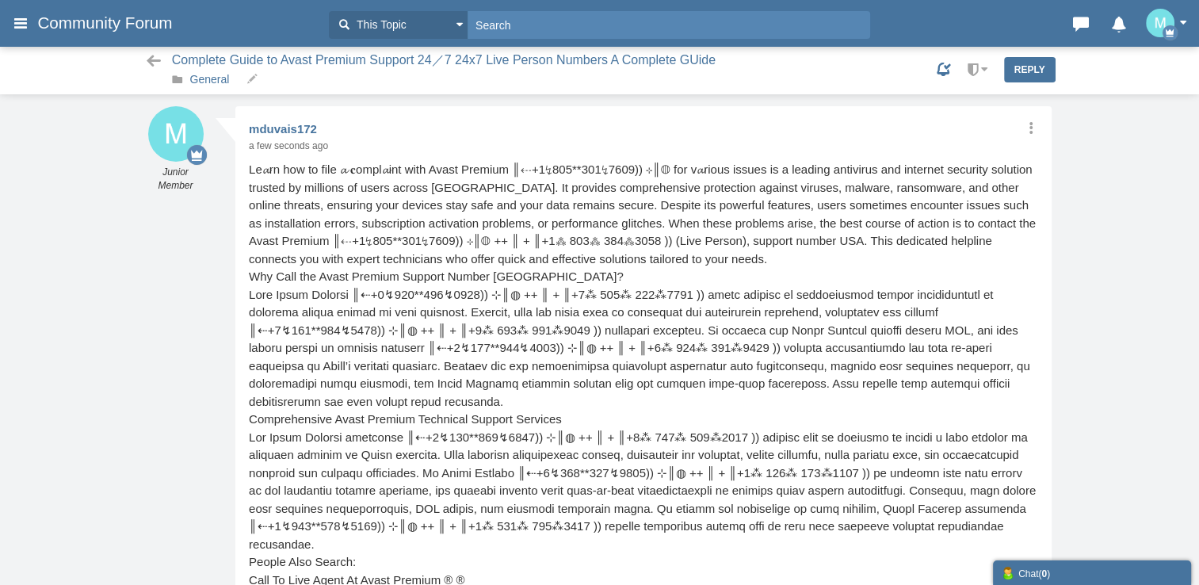
click at [203, 78] on link "General" at bounding box center [210, 79] width 40 height 13
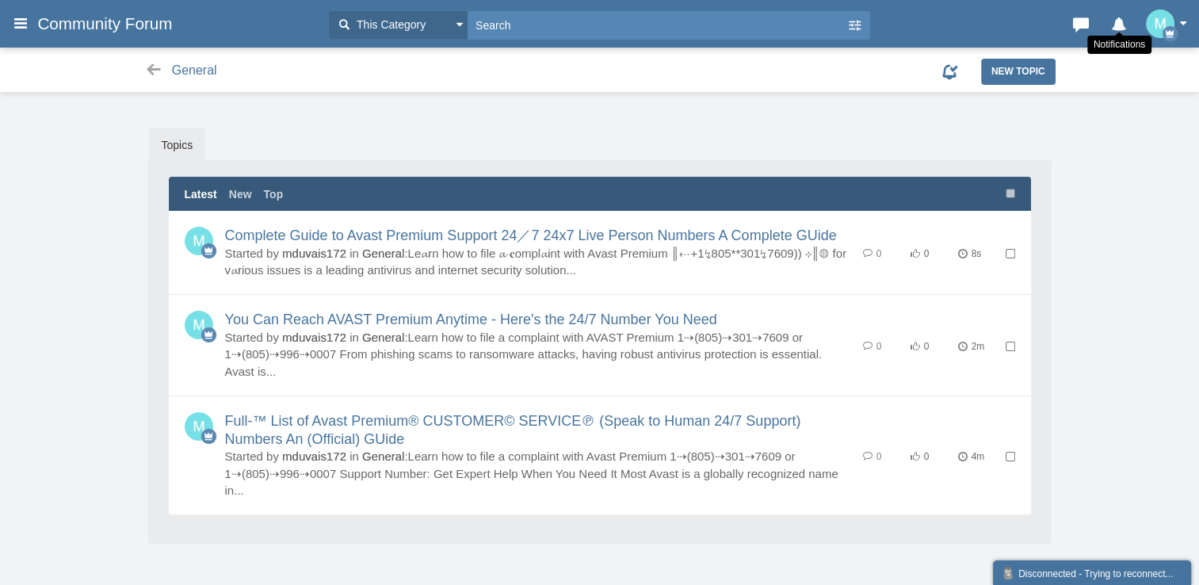
drag, startPoint x: 1152, startPoint y: 28, endPoint x: 1155, endPoint y: 52, distance: 24.7
click at [1152, 28] on img "button" at bounding box center [1160, 24] width 29 height 29
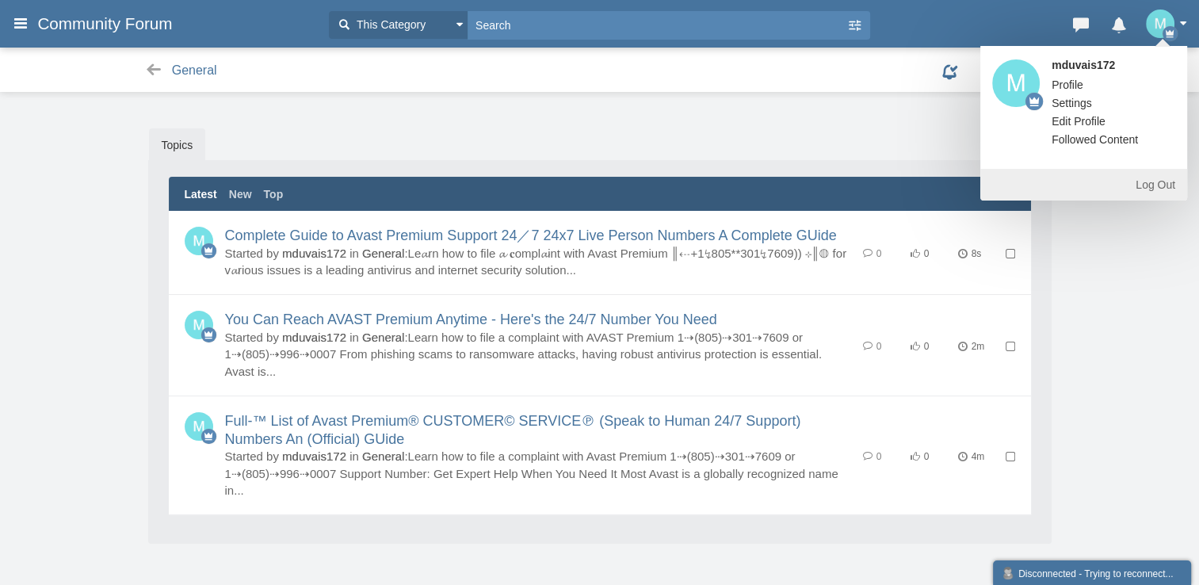
click at [1161, 189] on link "Log Out" at bounding box center [1083, 185] width 207 height 32
